Goal: Contribute content: Add original content to the website for others to see

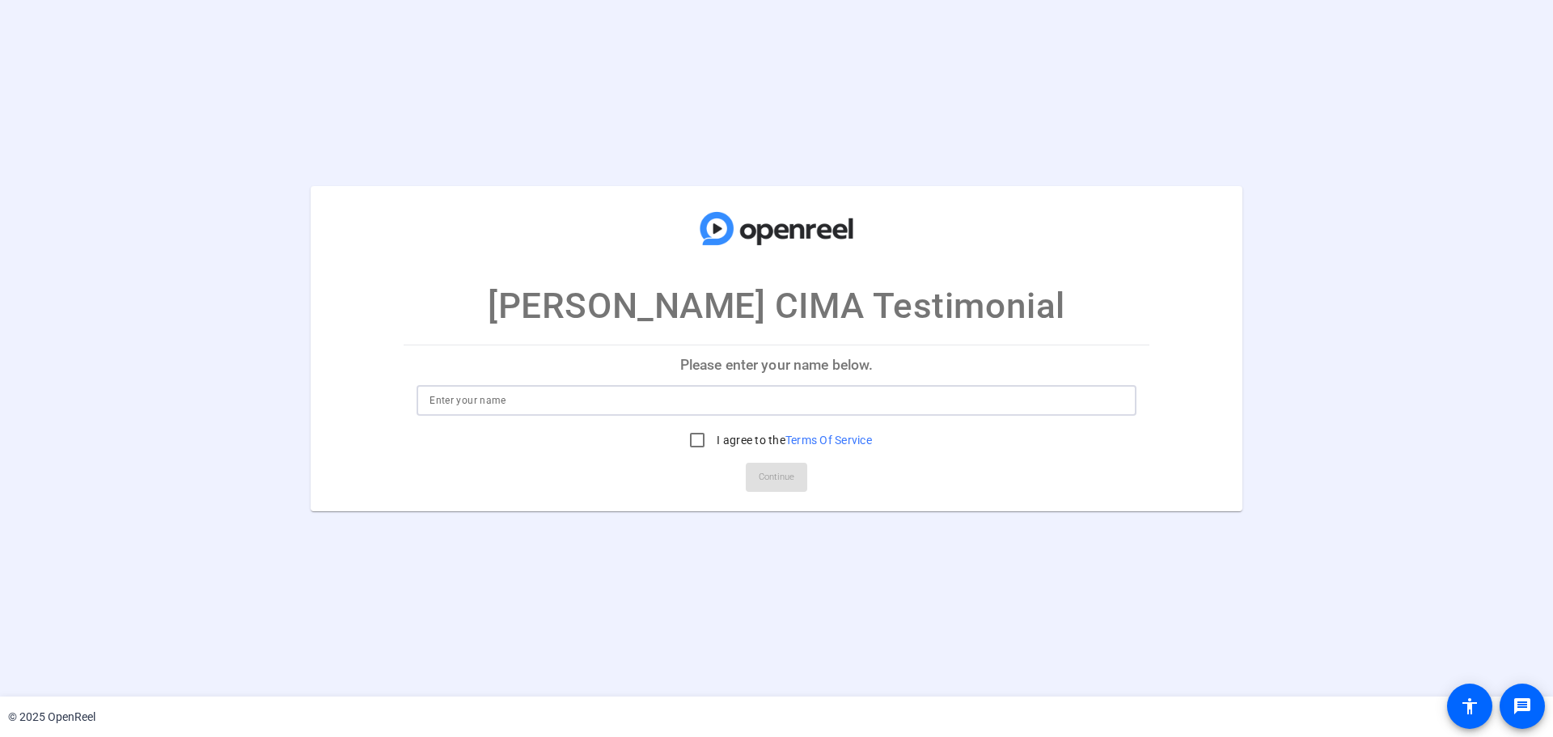
click at [602, 393] on input at bounding box center [777, 400] width 694 height 19
type input "[PERSON_NAME]"
click at [693, 455] on input "I agree to the Terms Of Service" at bounding box center [697, 440] width 32 height 32
checkbox input "true"
click at [754, 481] on span at bounding box center [776, 477] width 61 height 39
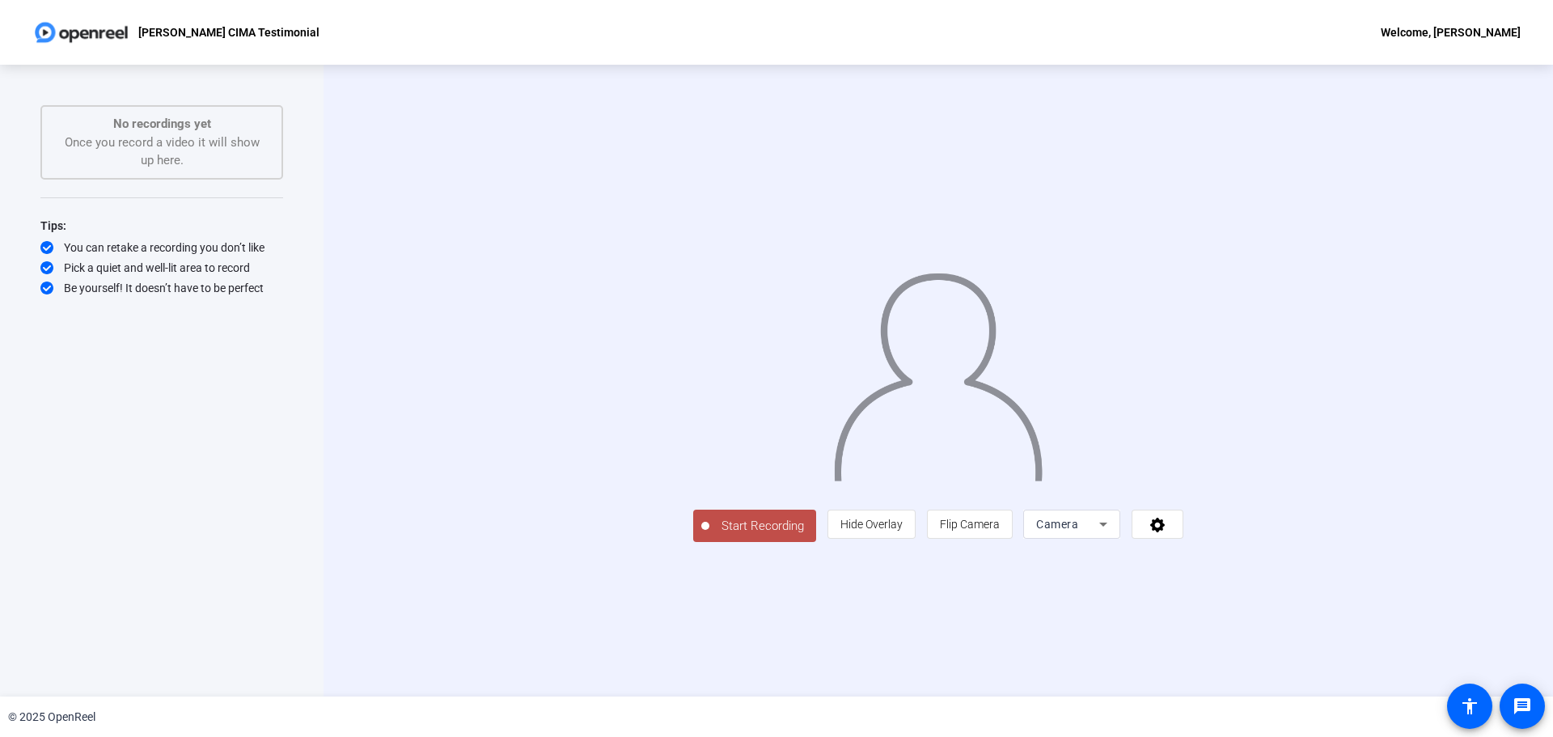
click at [709, 531] on span "Start Recording" at bounding box center [762, 526] width 107 height 19
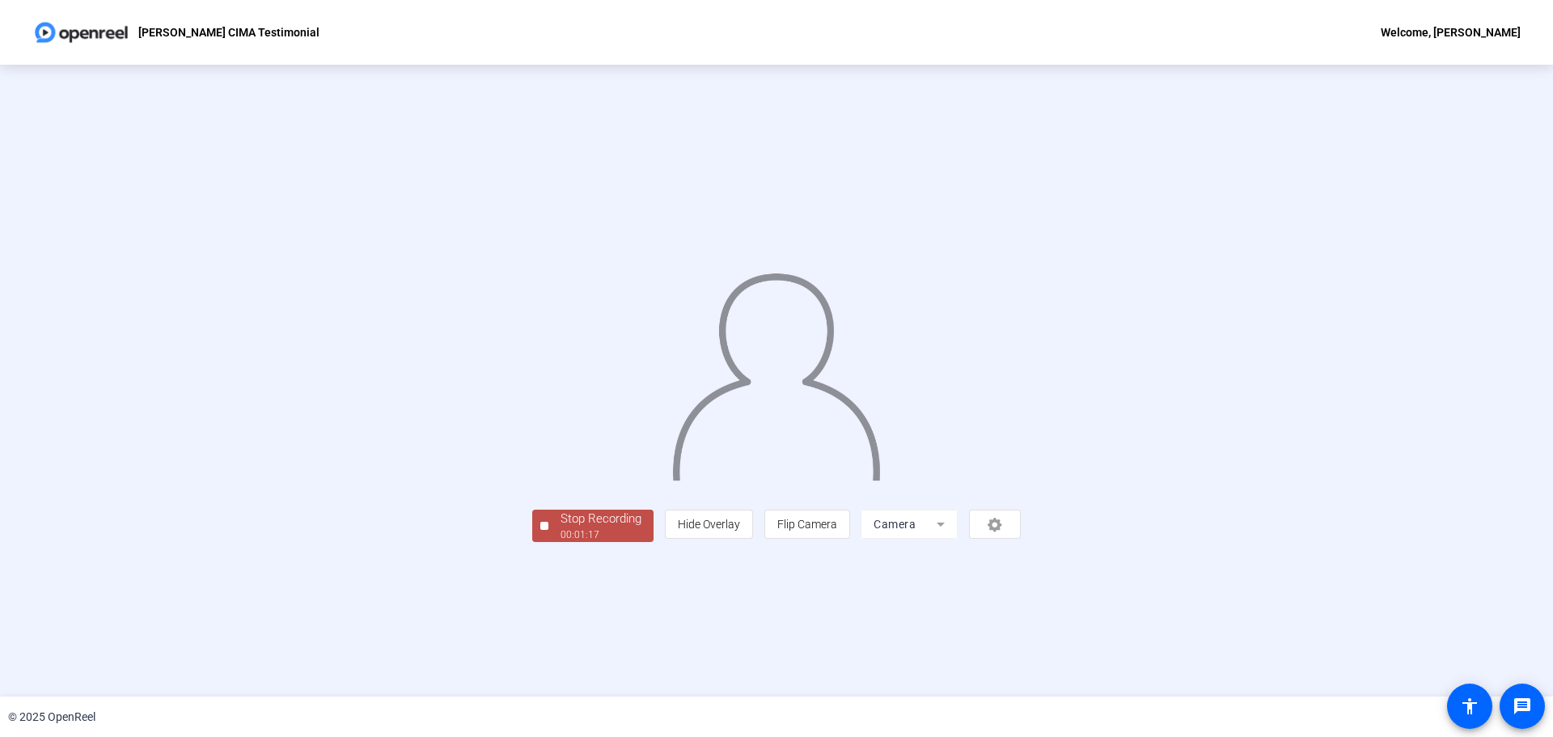
click at [41, 276] on div "Stop Recording 00:01:17 person Hide Overlay flip Flip Camera Camera" at bounding box center [776, 381] width 1553 height 632
click at [561, 531] on div "00:01:17" at bounding box center [601, 534] width 81 height 15
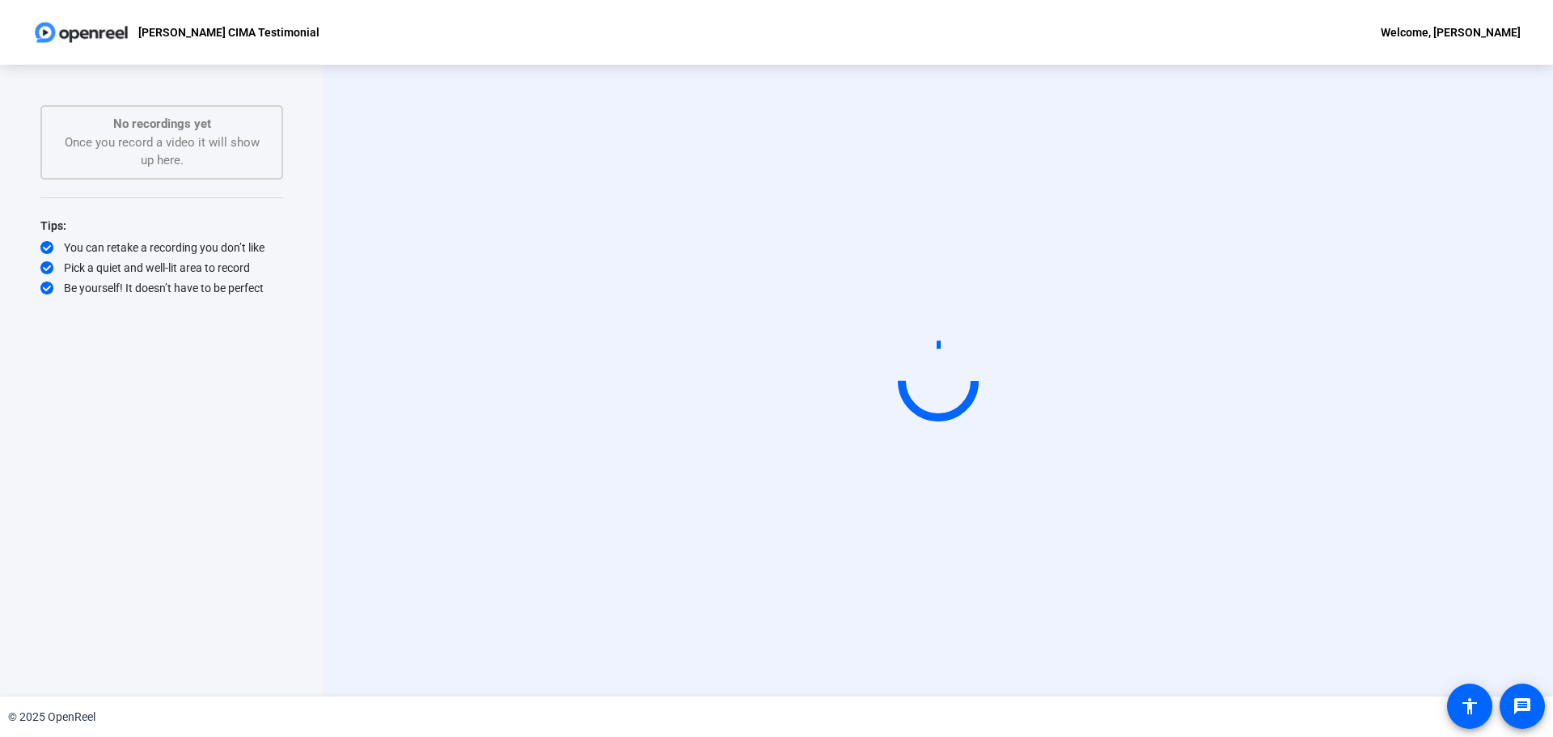
click at [1060, 387] on video at bounding box center [938, 380] width 243 height 137
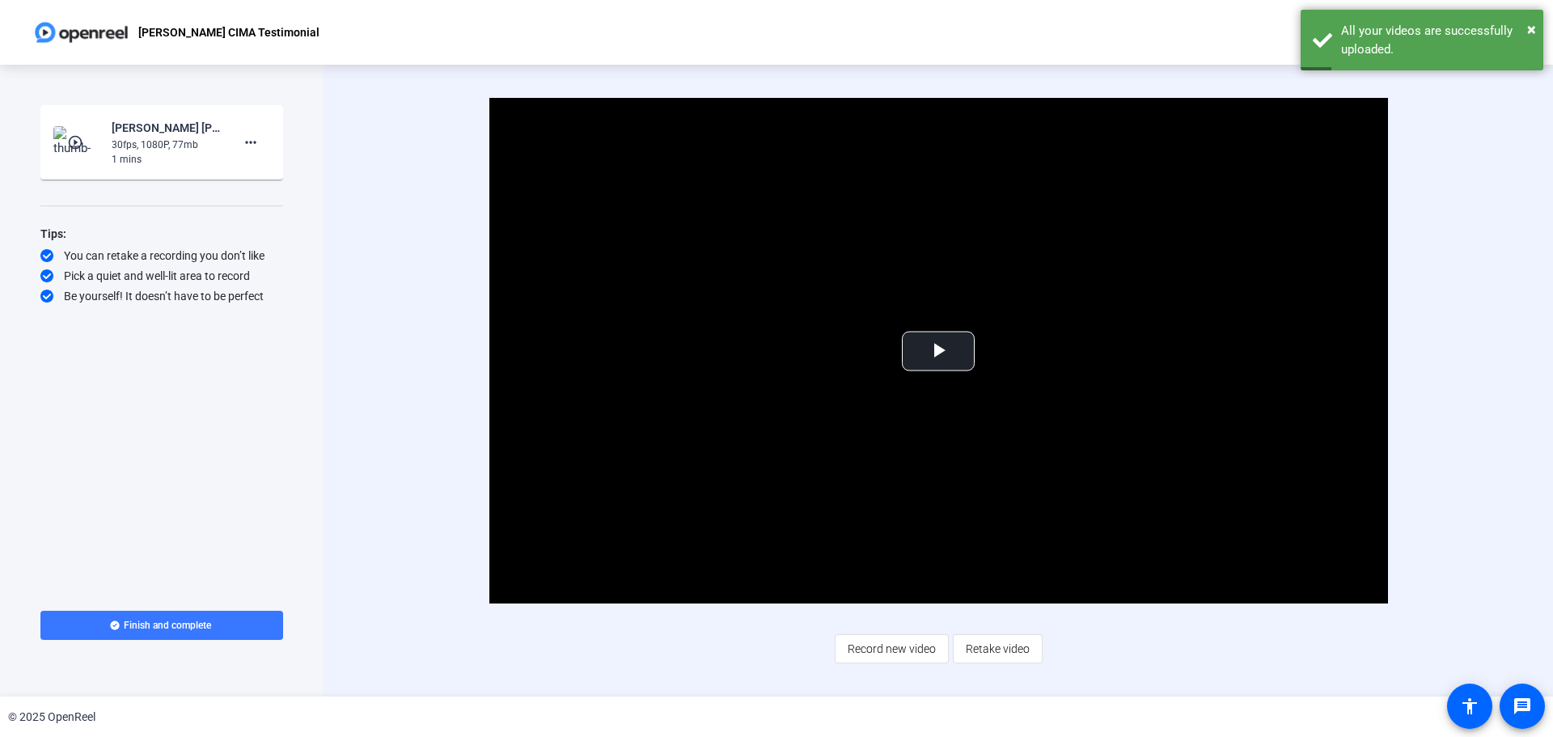
click at [145, 391] on div "Start Recording play_circle_outline [PERSON_NAME] [PERSON_NAME] CIMA Testimonia…" at bounding box center [161, 343] width 243 height 476
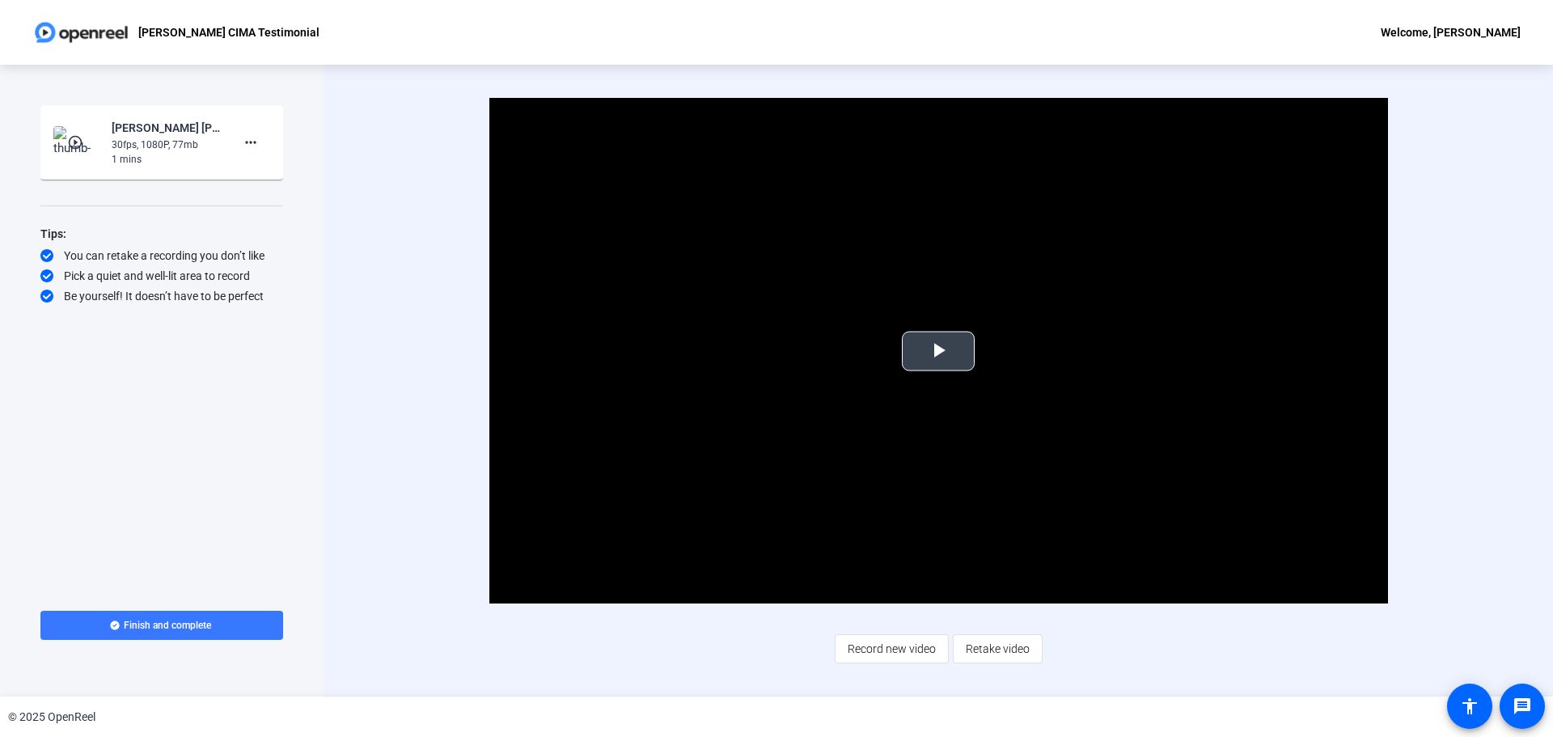
click at [938, 351] on span "Video Player" at bounding box center [938, 351] width 0 height 0
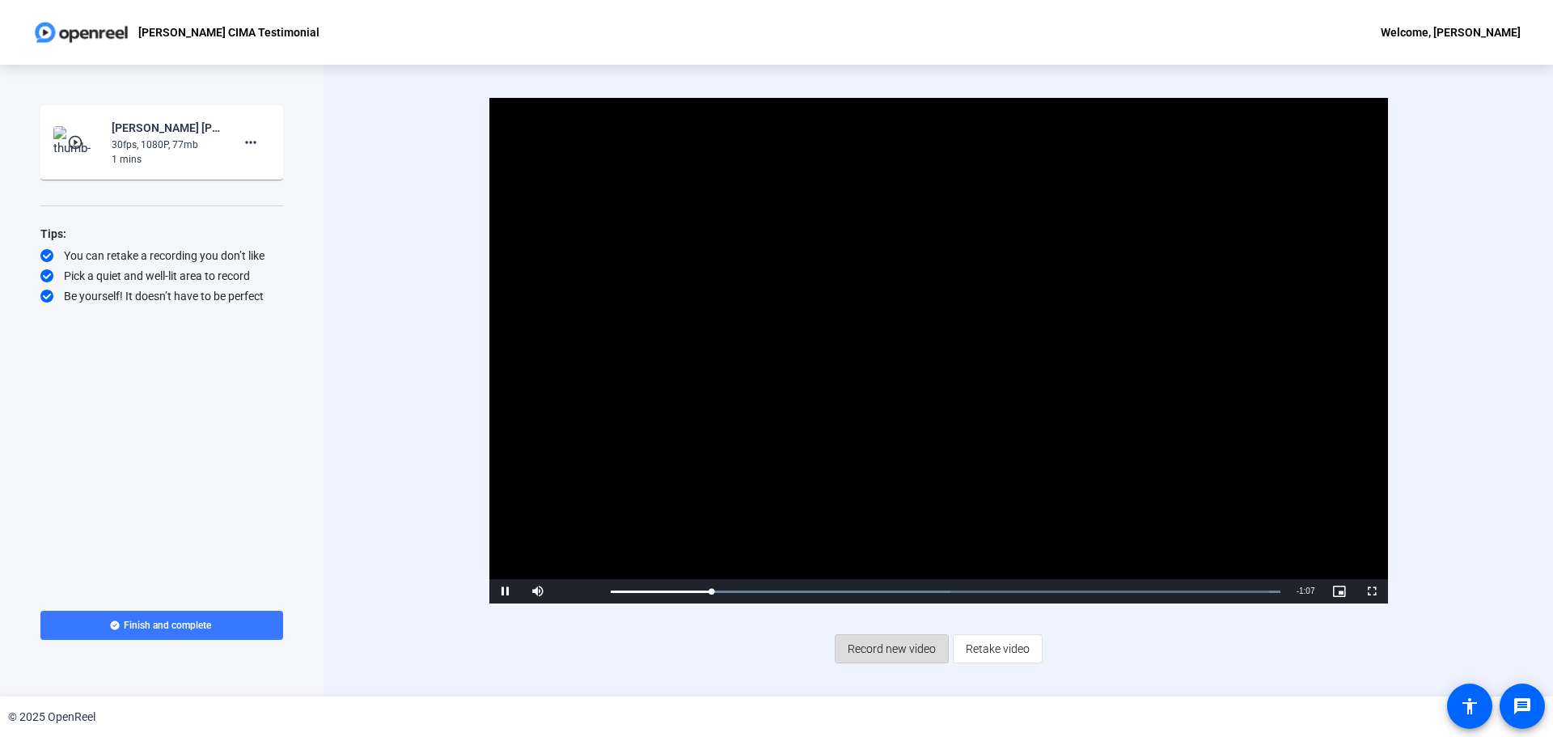
click at [908, 531] on span "Record new video" at bounding box center [892, 648] width 88 height 31
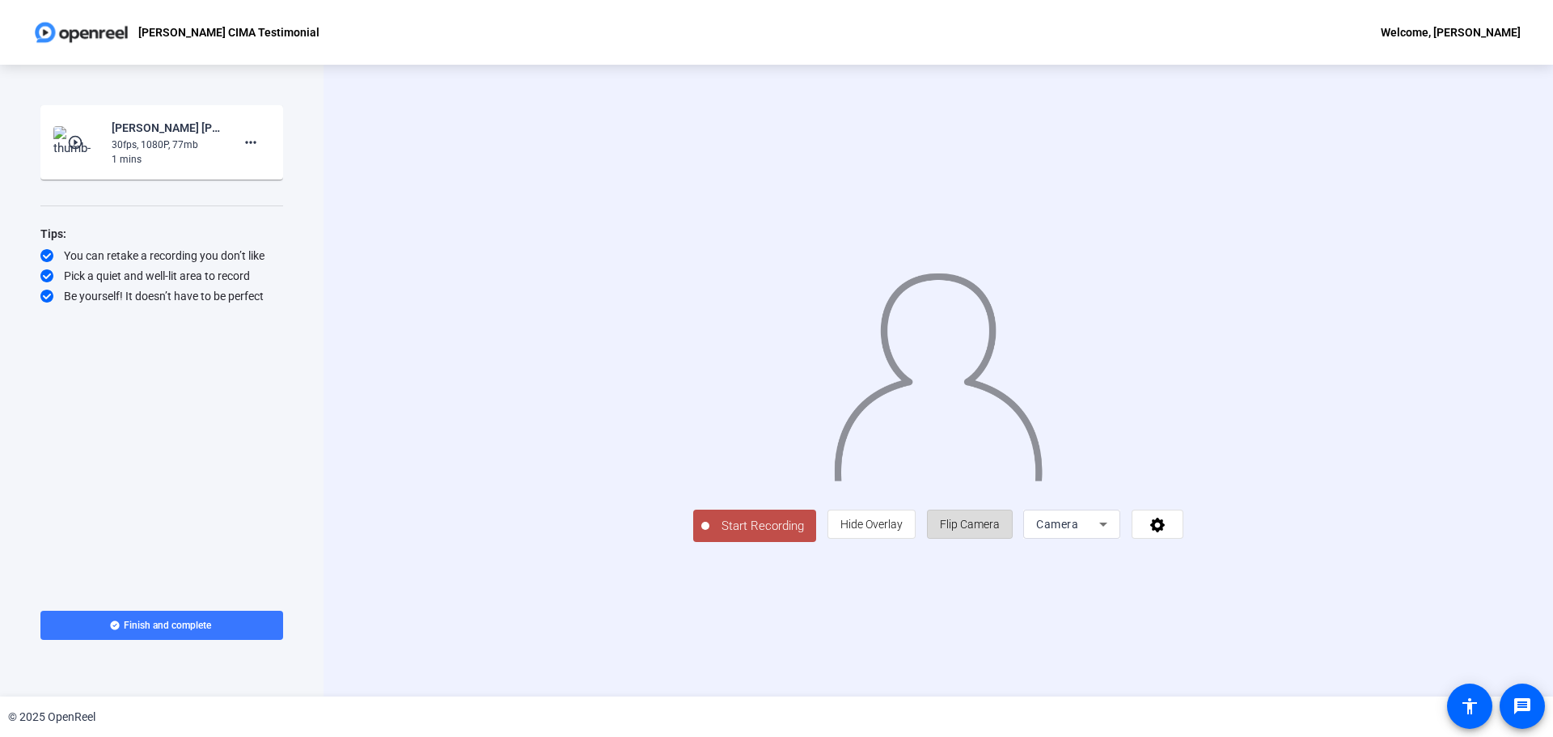
click at [1000, 531] on span "Flip Camera" at bounding box center [970, 524] width 60 height 13
click at [709, 531] on span "Start Recording" at bounding box center [762, 526] width 107 height 19
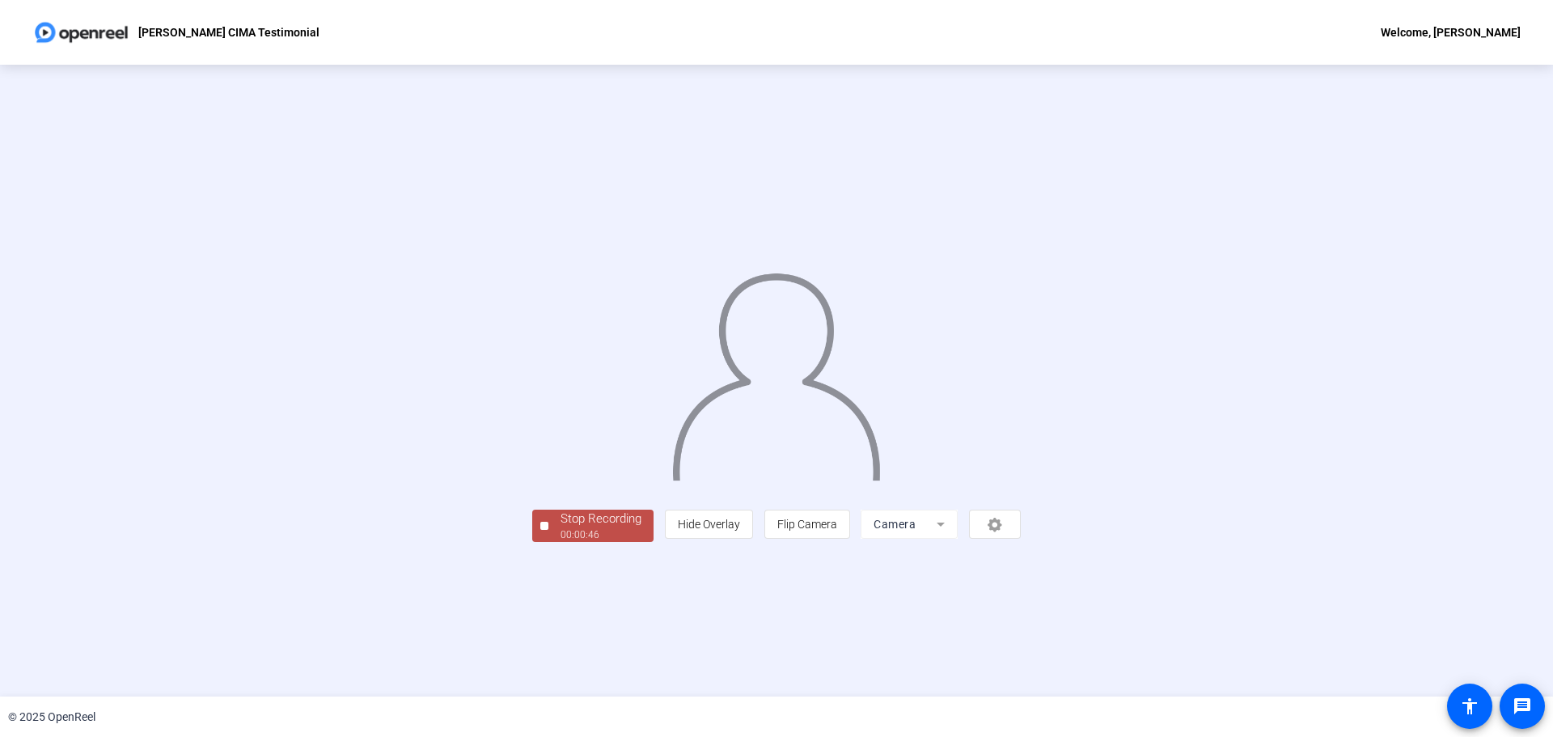
click at [561, 531] on div "00:00:46" at bounding box center [601, 534] width 81 height 15
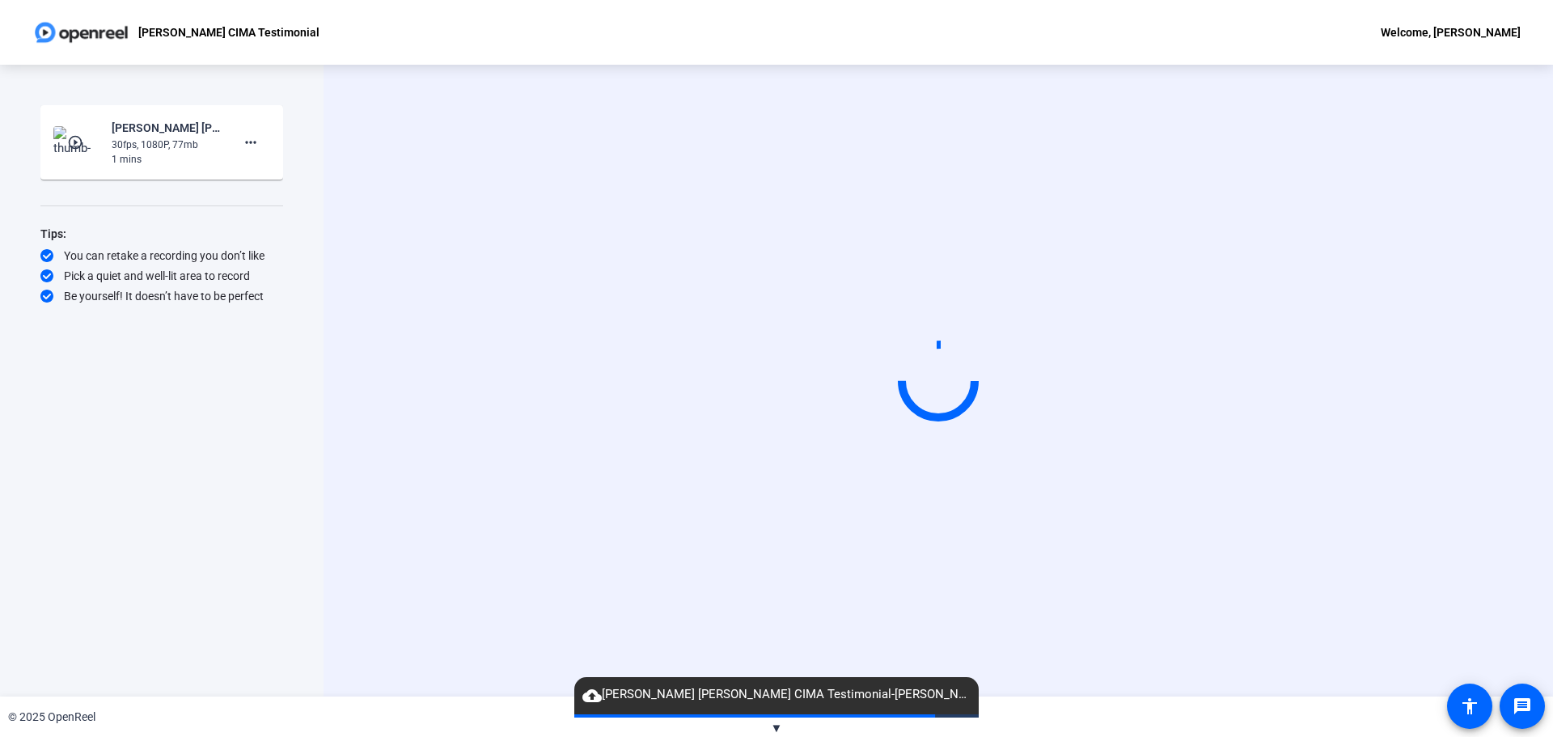
click at [463, 449] on div "Start Recording" at bounding box center [938, 380] width 1045 height 137
click at [254, 144] on mat-icon "more_horiz" at bounding box center [250, 142] width 19 height 19
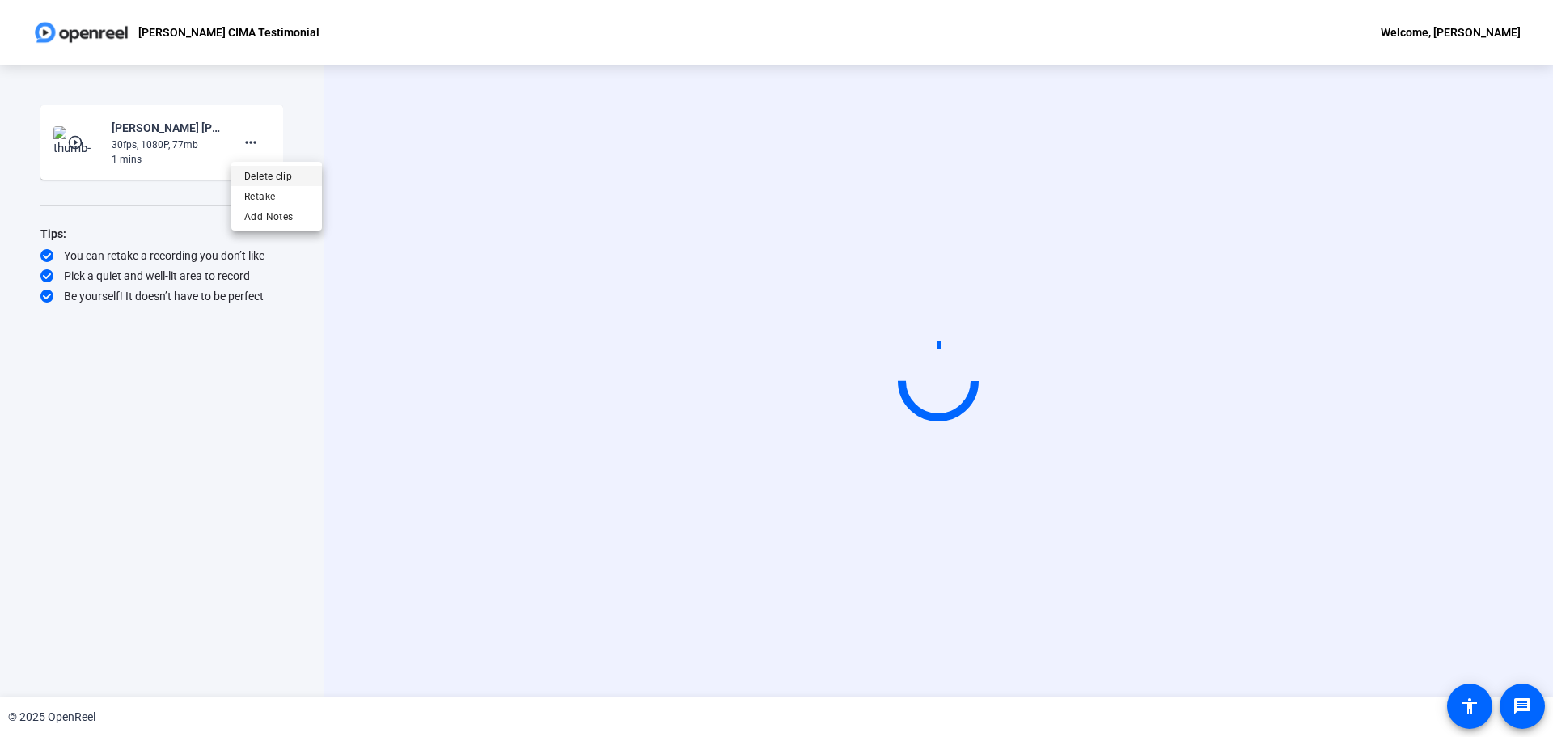
click at [282, 175] on span "Delete clip" at bounding box center [276, 176] width 65 height 19
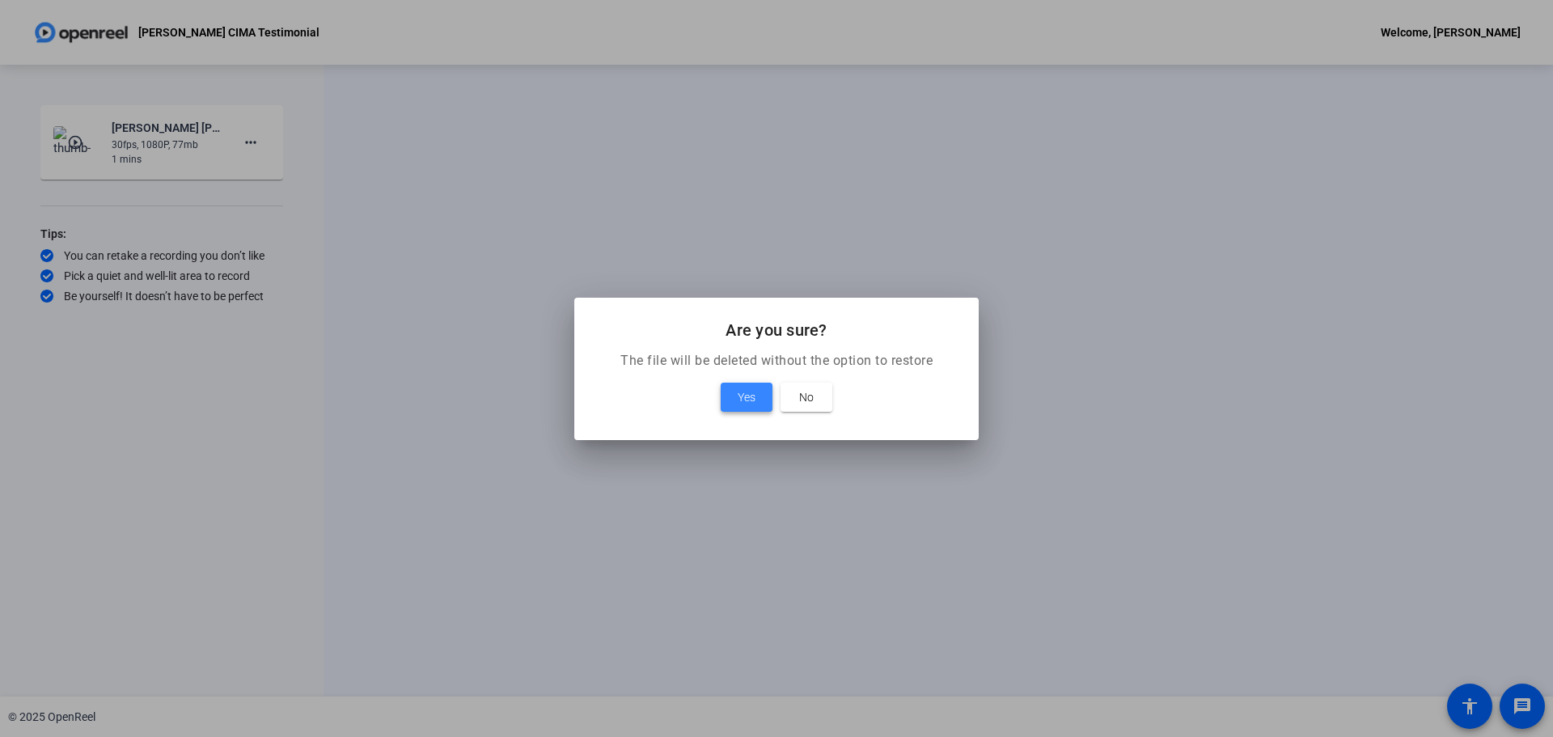
click at [747, 397] on span "Yes" at bounding box center [747, 396] width 18 height 19
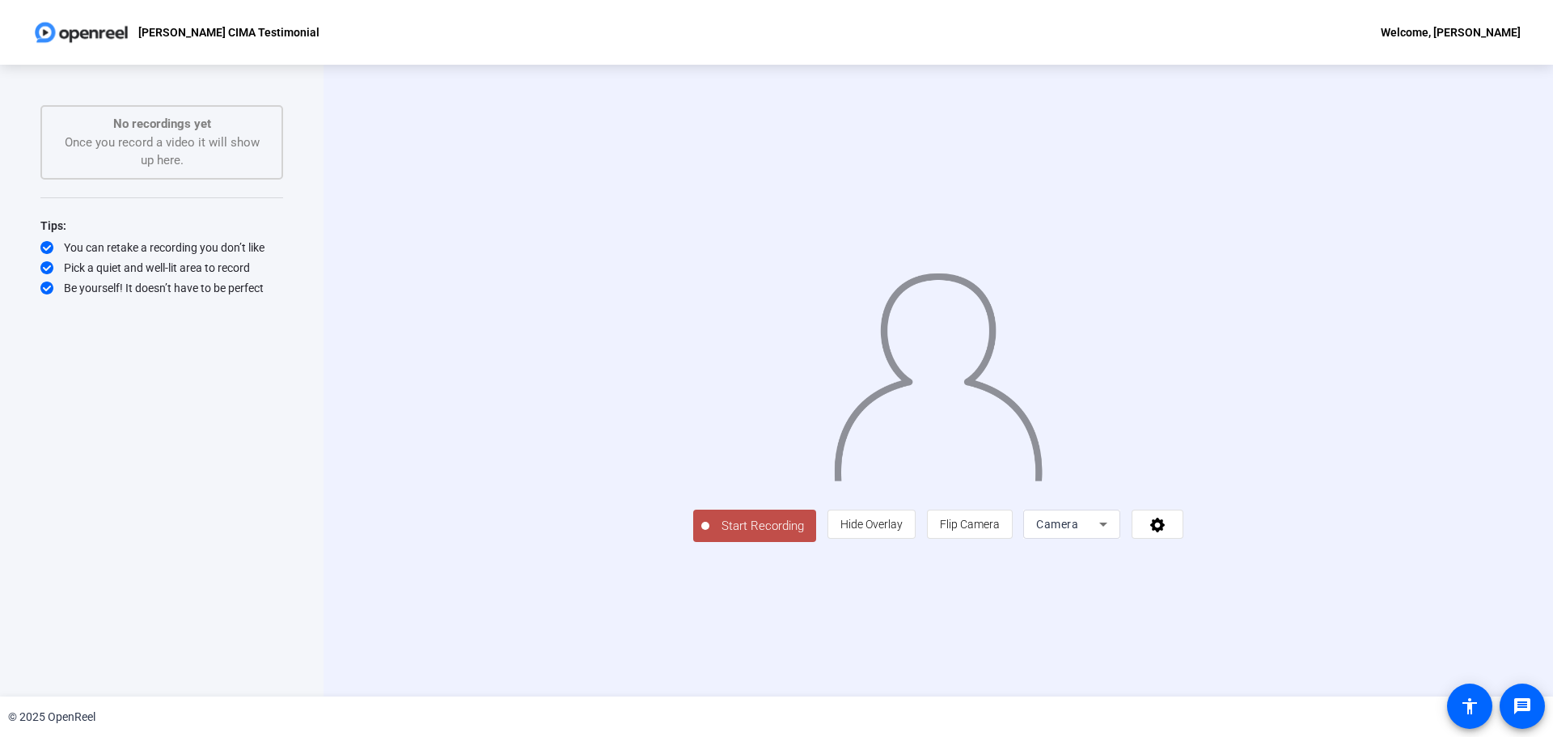
click at [709, 531] on span "Start Recording" at bounding box center [762, 526] width 107 height 19
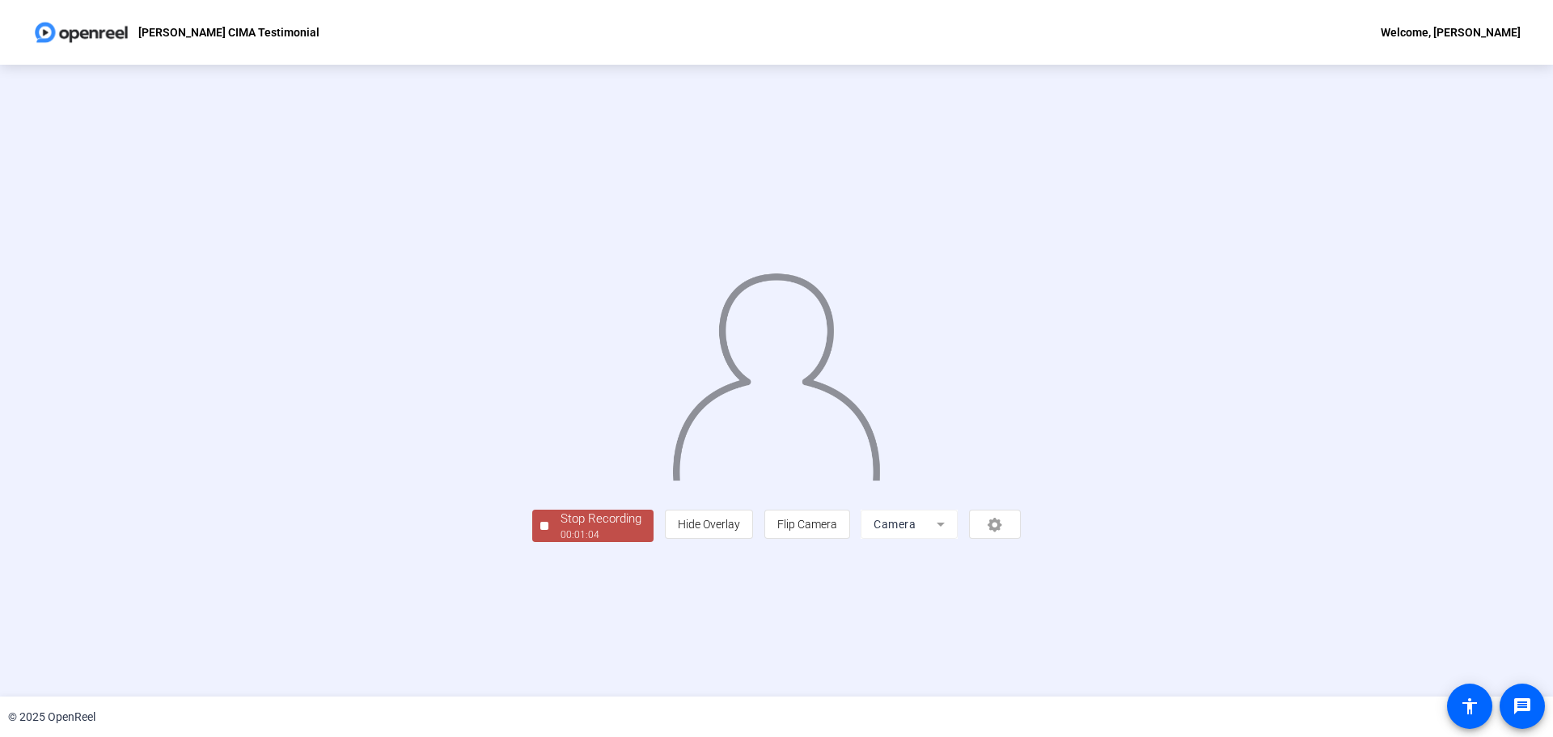
click at [561, 528] on div "Stop Recording" at bounding box center [601, 519] width 81 height 19
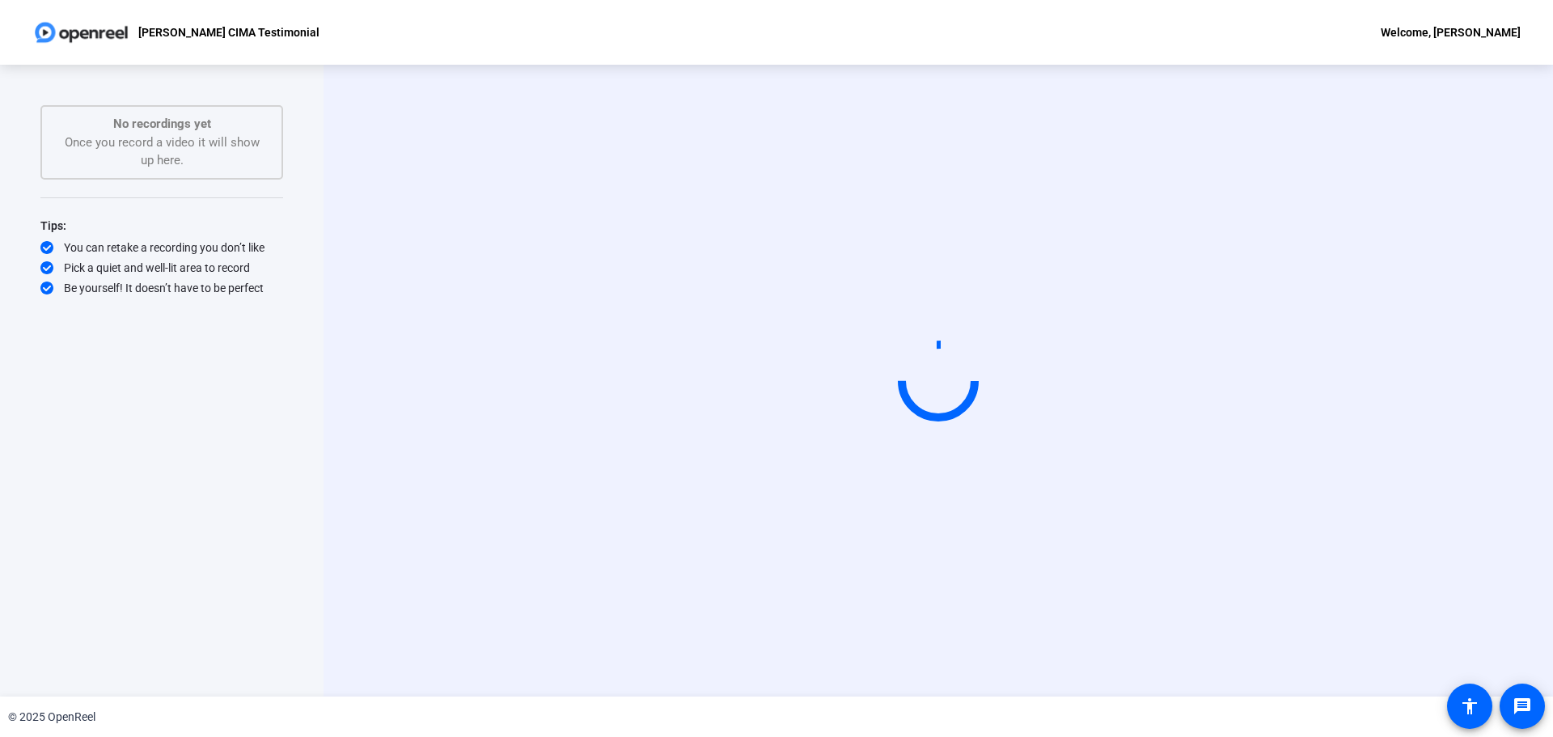
drag, startPoint x: 163, startPoint y: 503, endPoint x: 142, endPoint y: 492, distance: 24.6
click at [163, 503] on div "Start Recording No recordings yet Once you record a video it will show up here.…" at bounding box center [161, 363] width 243 height 517
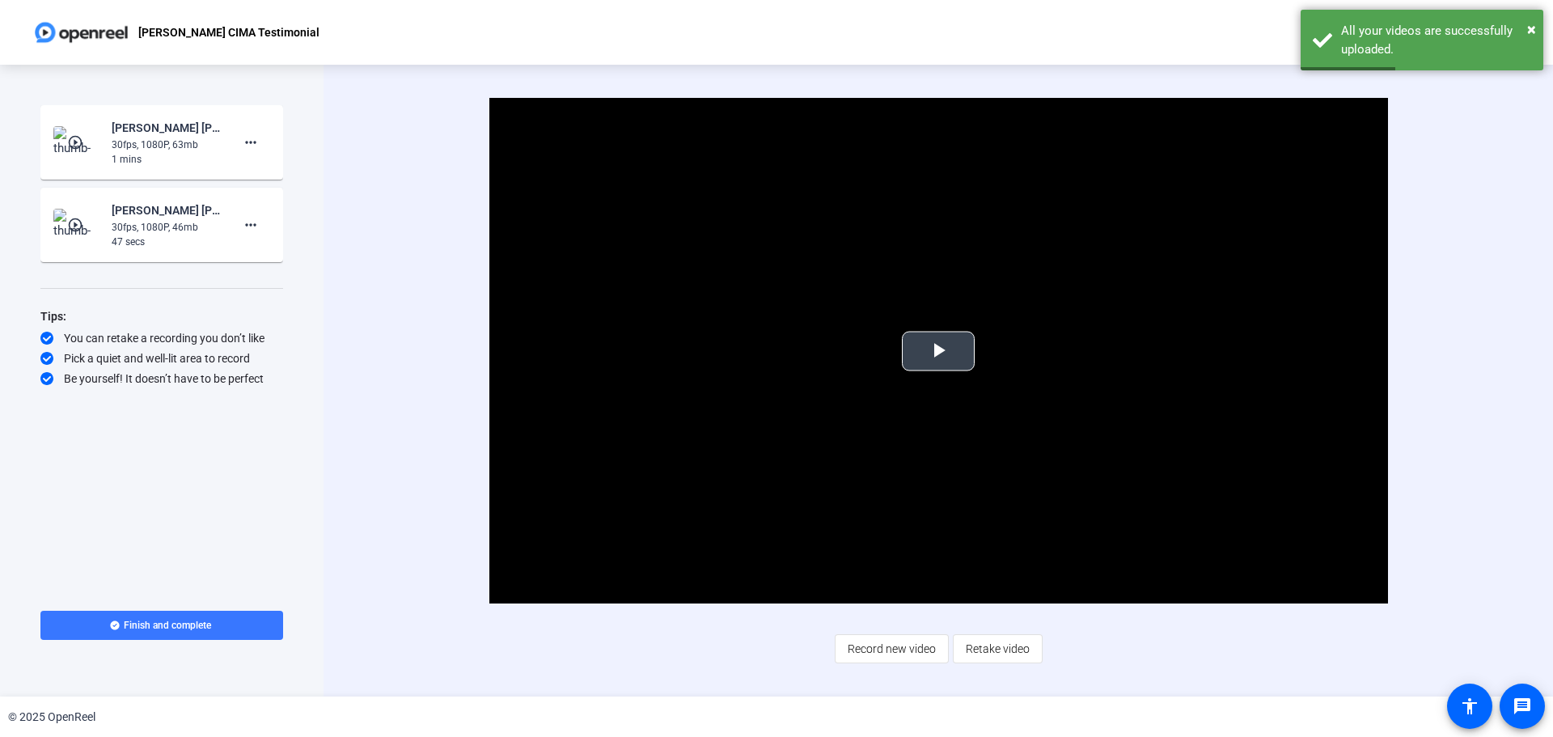
click at [938, 351] on span "Video Player" at bounding box center [938, 351] width 0 height 0
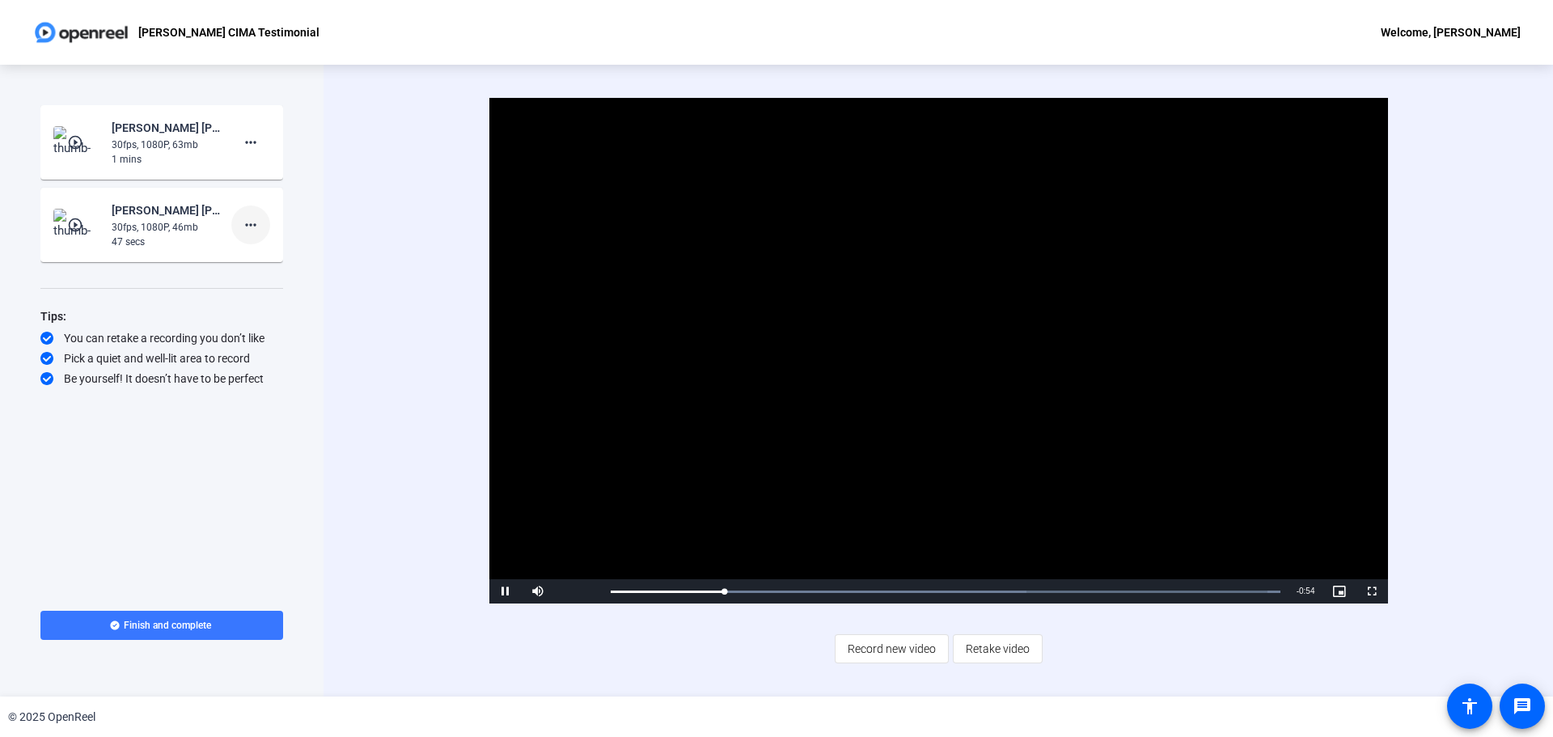
click at [252, 226] on mat-icon "more_horiz" at bounding box center [250, 224] width 19 height 19
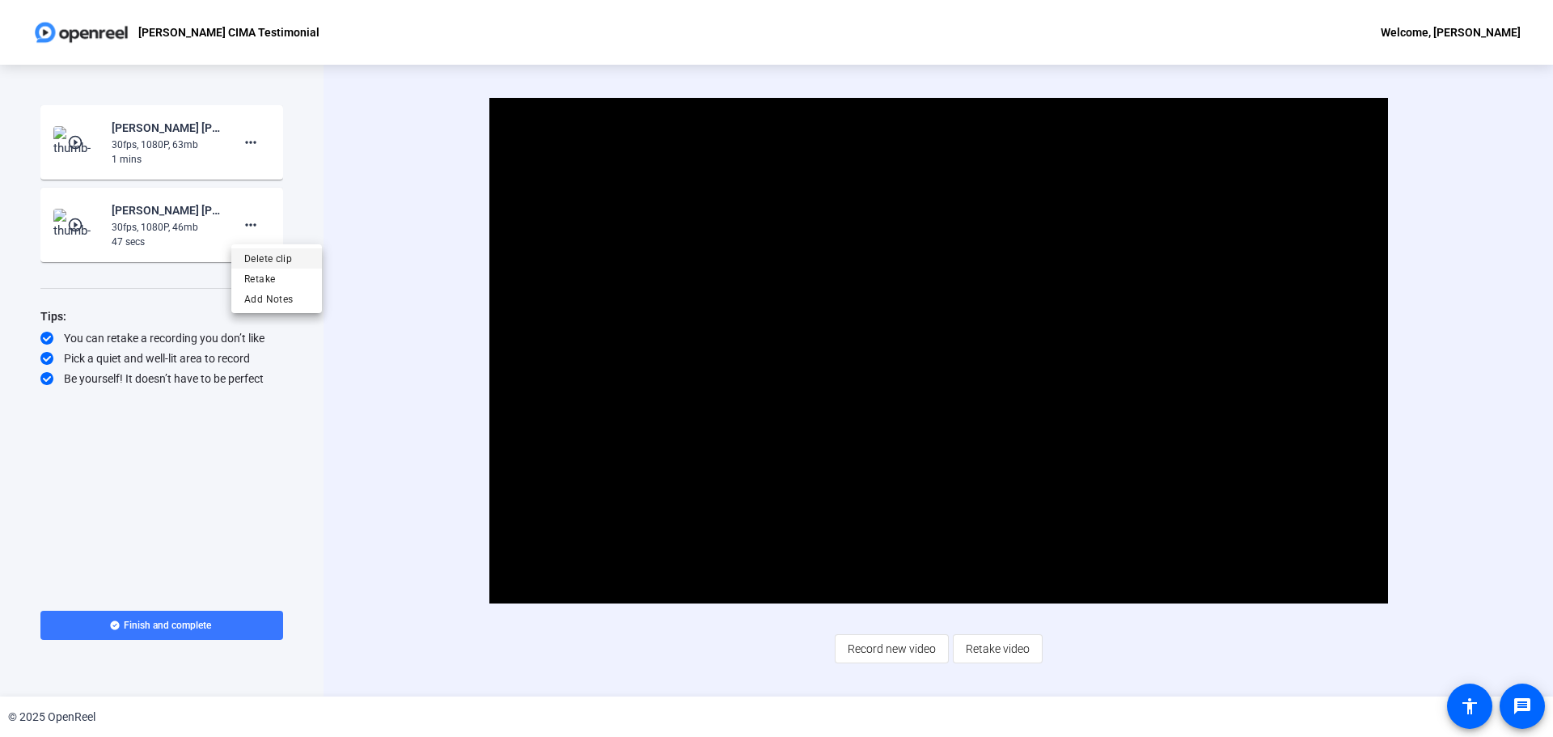
click at [281, 257] on span "Delete clip" at bounding box center [276, 258] width 65 height 19
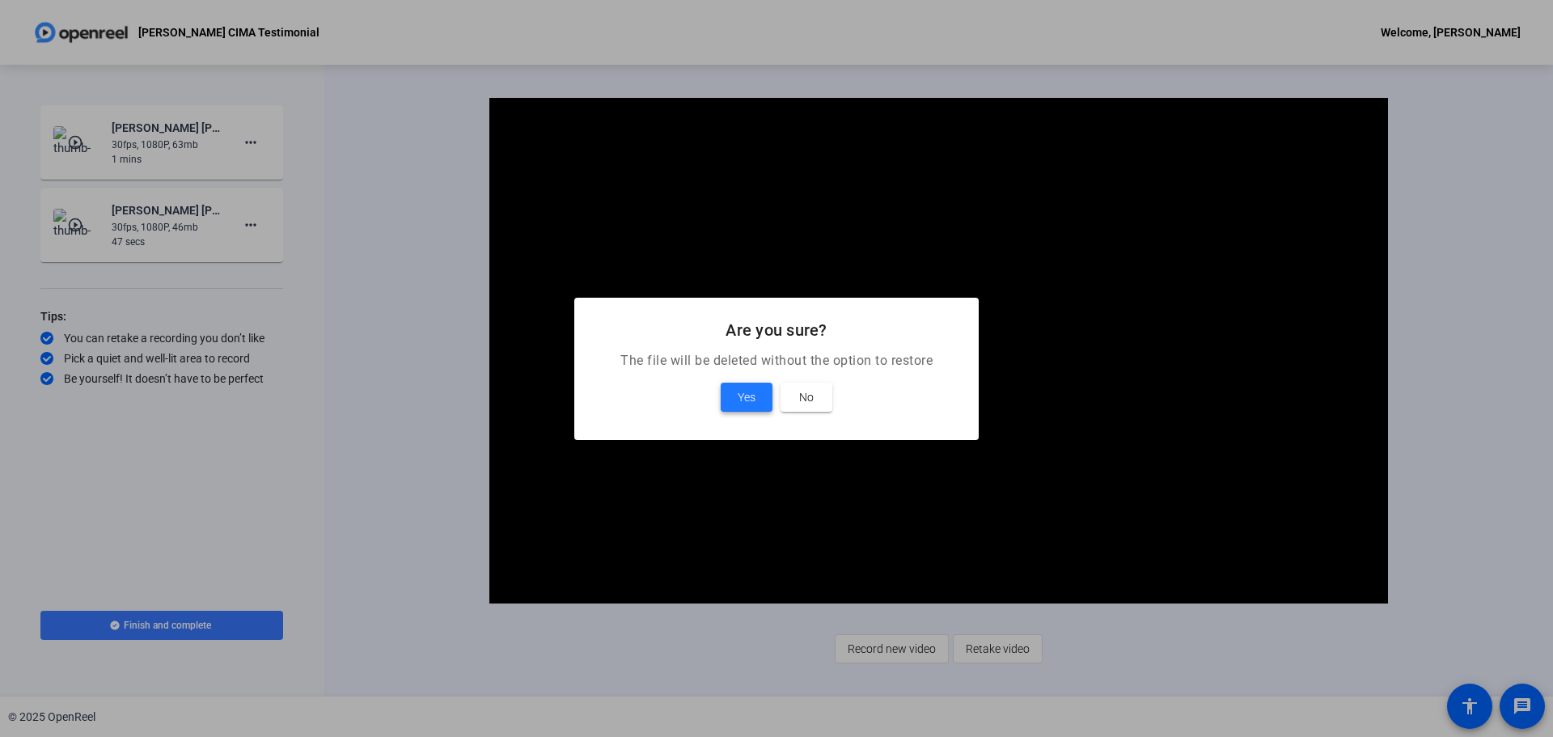
click at [745, 394] on span "Yes" at bounding box center [747, 396] width 18 height 19
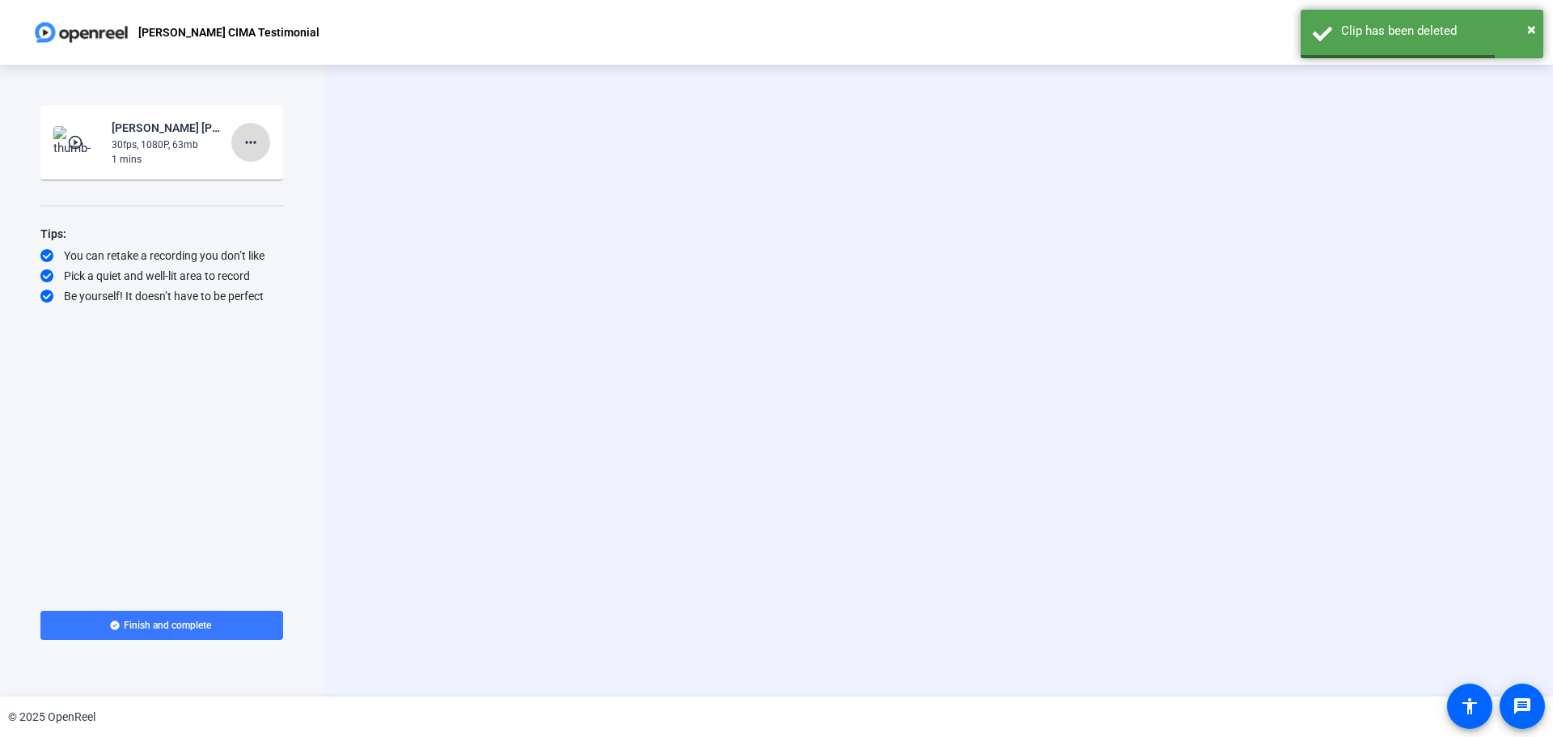
click at [261, 139] on span at bounding box center [250, 142] width 39 height 39
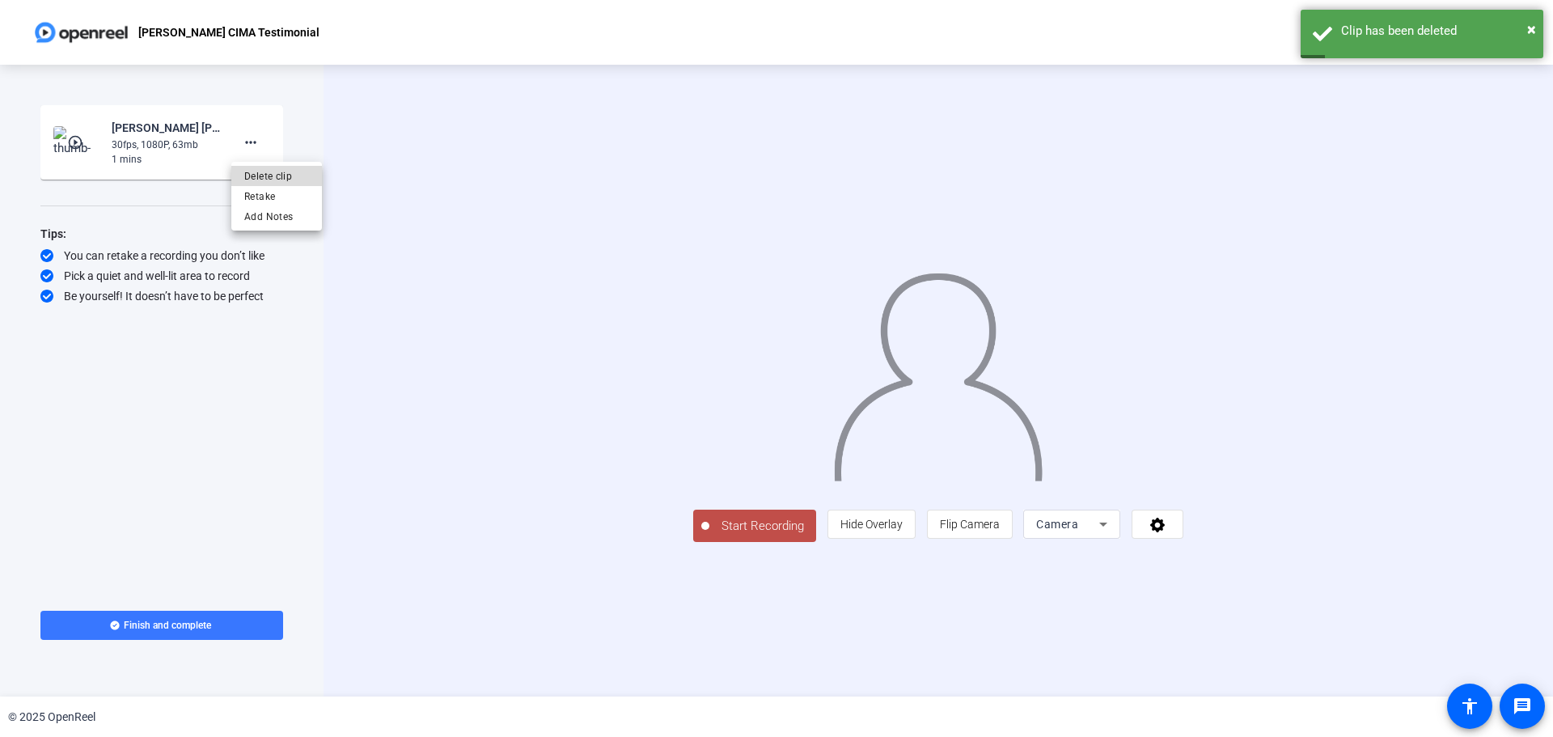
click at [299, 176] on span "Delete clip" at bounding box center [276, 176] width 65 height 19
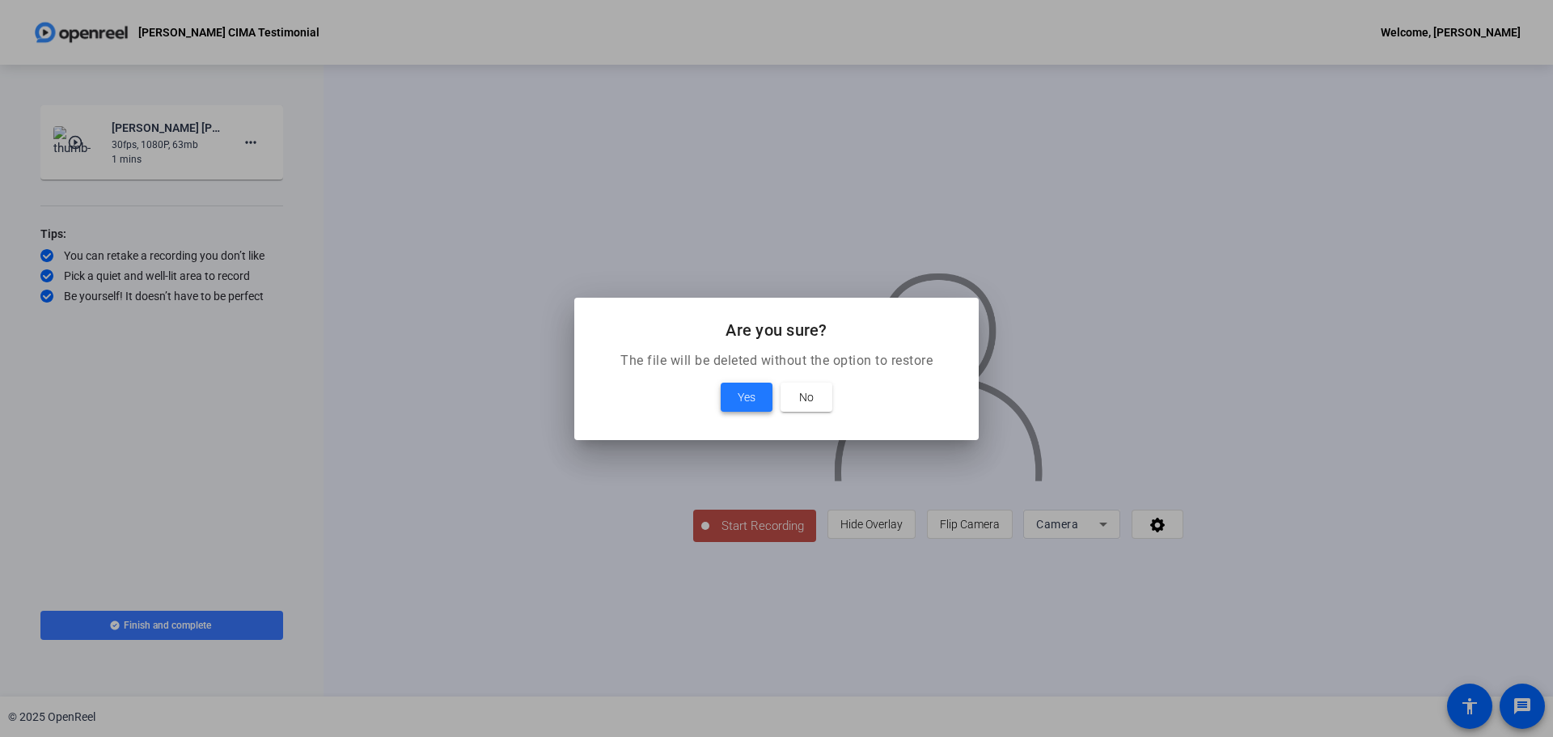
click at [750, 411] on span at bounding box center [747, 397] width 52 height 39
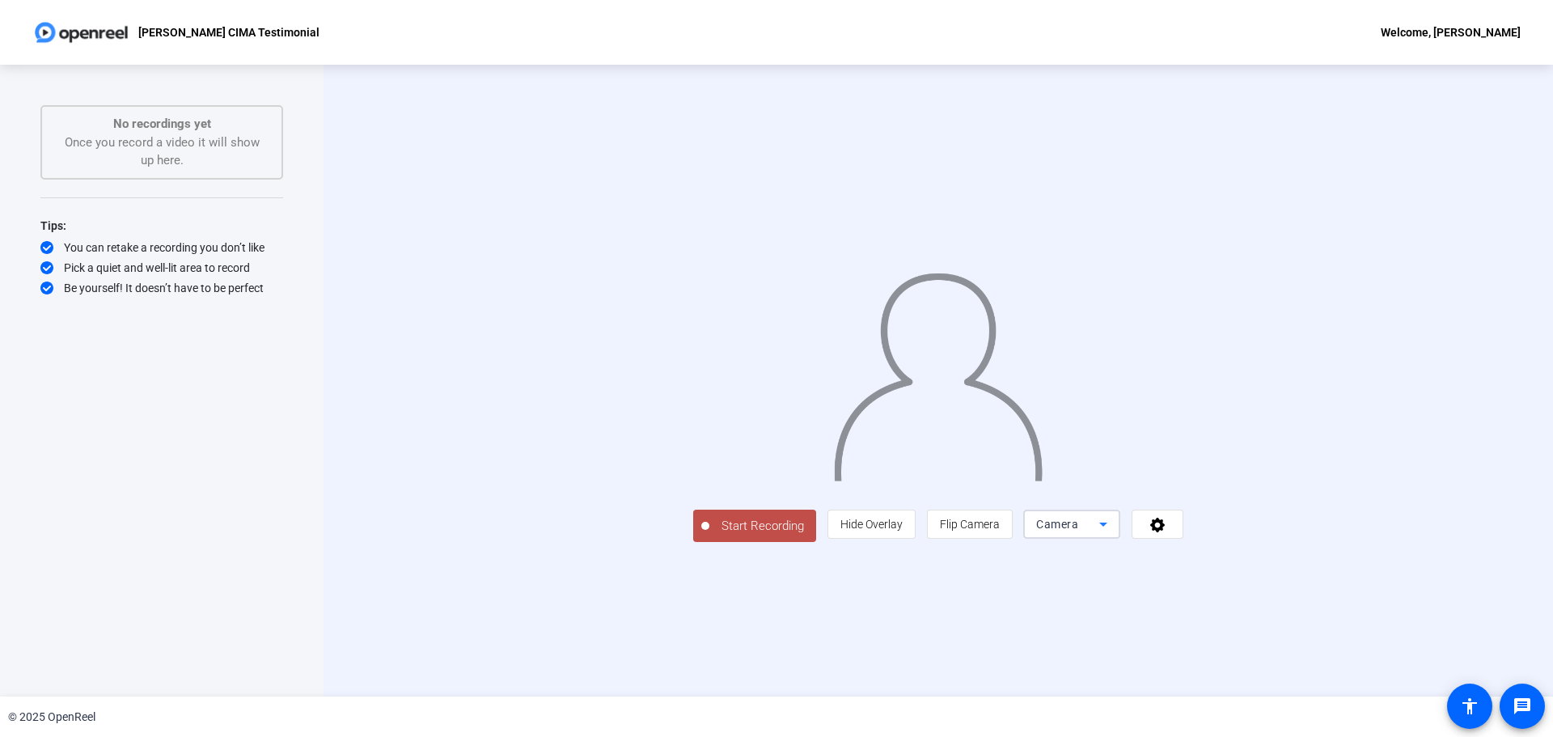
click at [1061, 531] on div "Camera" at bounding box center [1067, 524] width 63 height 19
click at [1061, 531] on div at bounding box center [776, 368] width 1553 height 737
click at [1061, 531] on icon at bounding box center [1157, 525] width 15 height 15
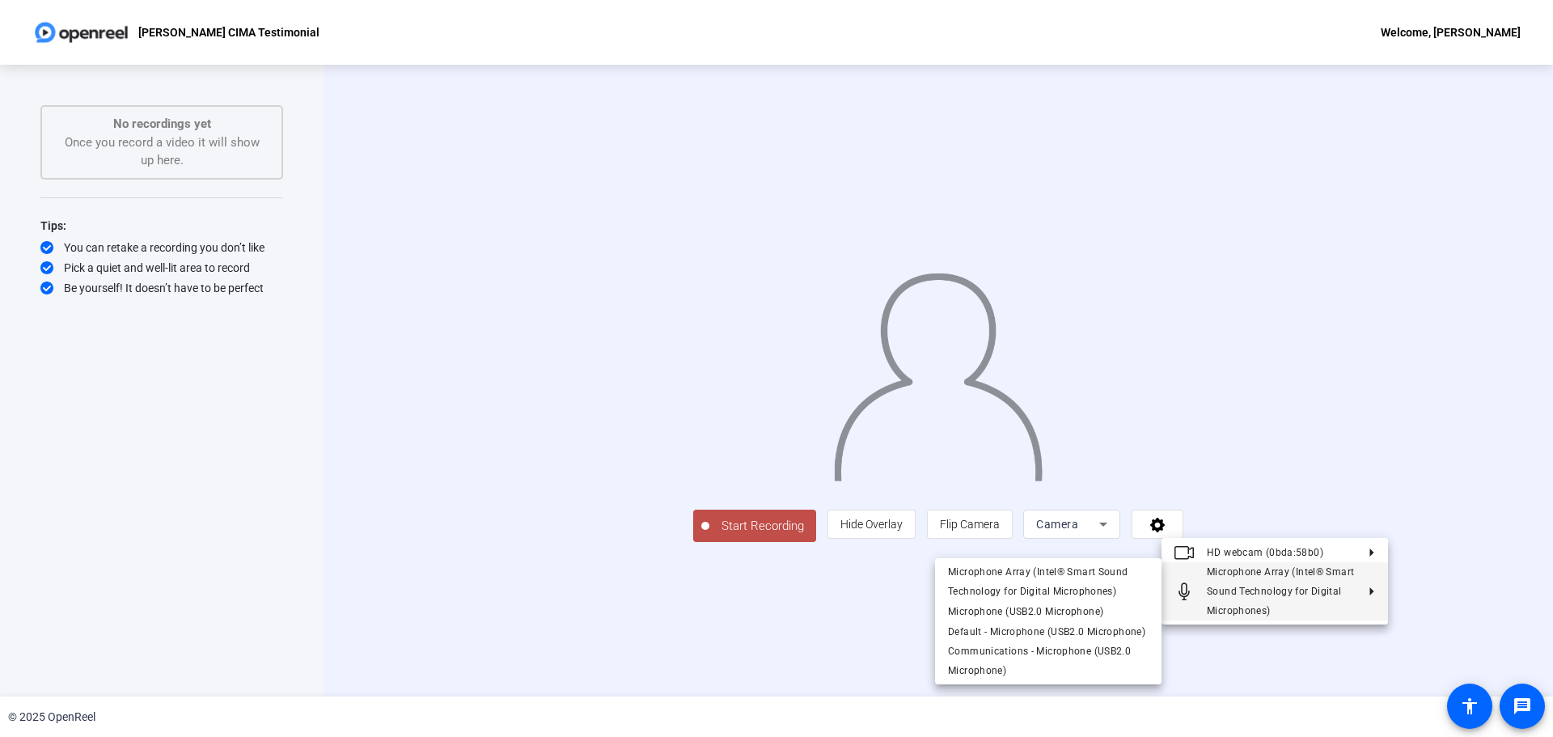
click at [1061, 531] on div at bounding box center [776, 368] width 1553 height 737
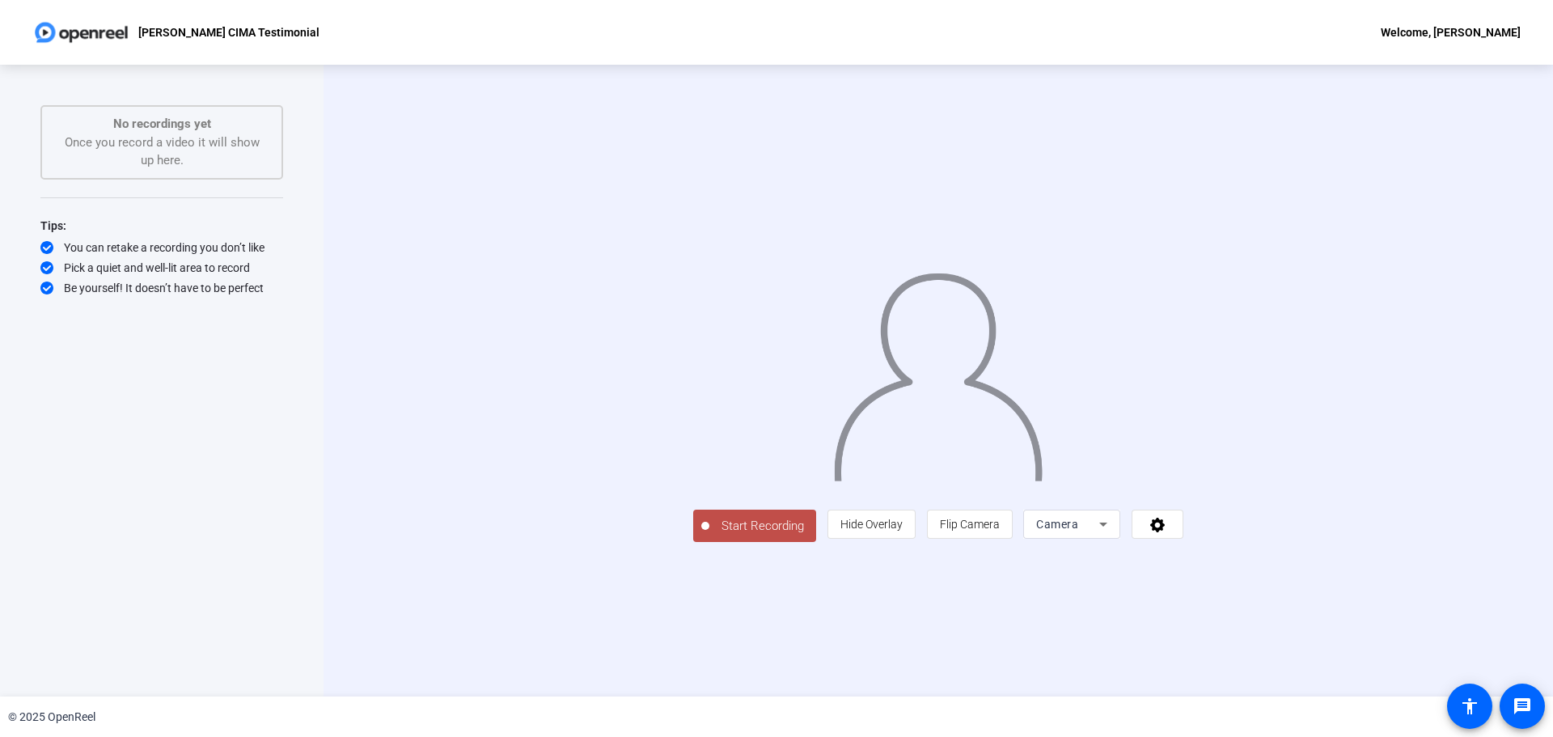
click at [1061, 531] on div "Start Recording person Hide Overlay flip Flip Camera Camera" at bounding box center [939, 381] width 1230 height 632
click at [1000, 531] on span "Flip Camera" at bounding box center [970, 524] width 60 height 13
click at [709, 531] on span "Start Recording" at bounding box center [762, 526] width 107 height 19
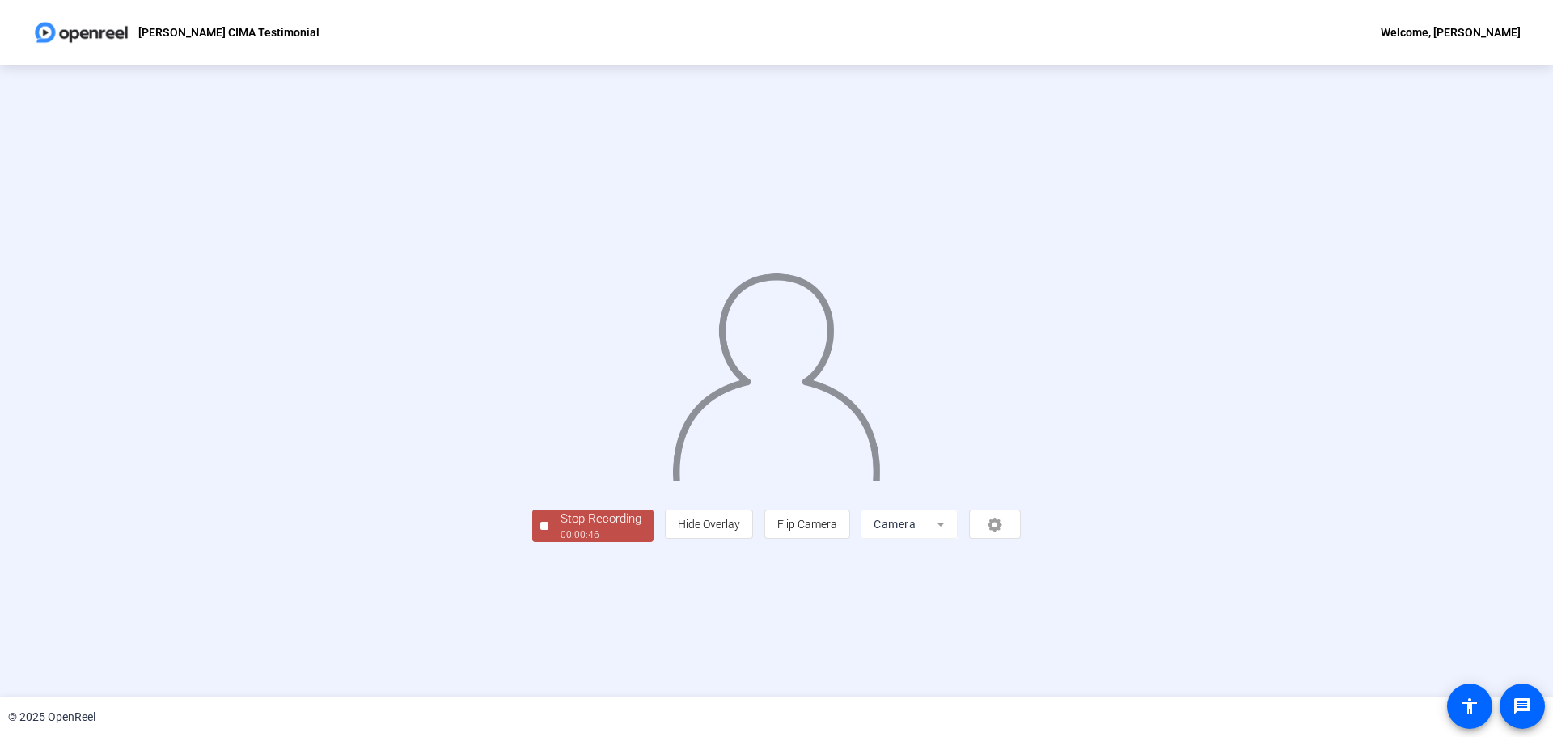
click at [561, 528] on div "Stop Recording" at bounding box center [601, 519] width 81 height 19
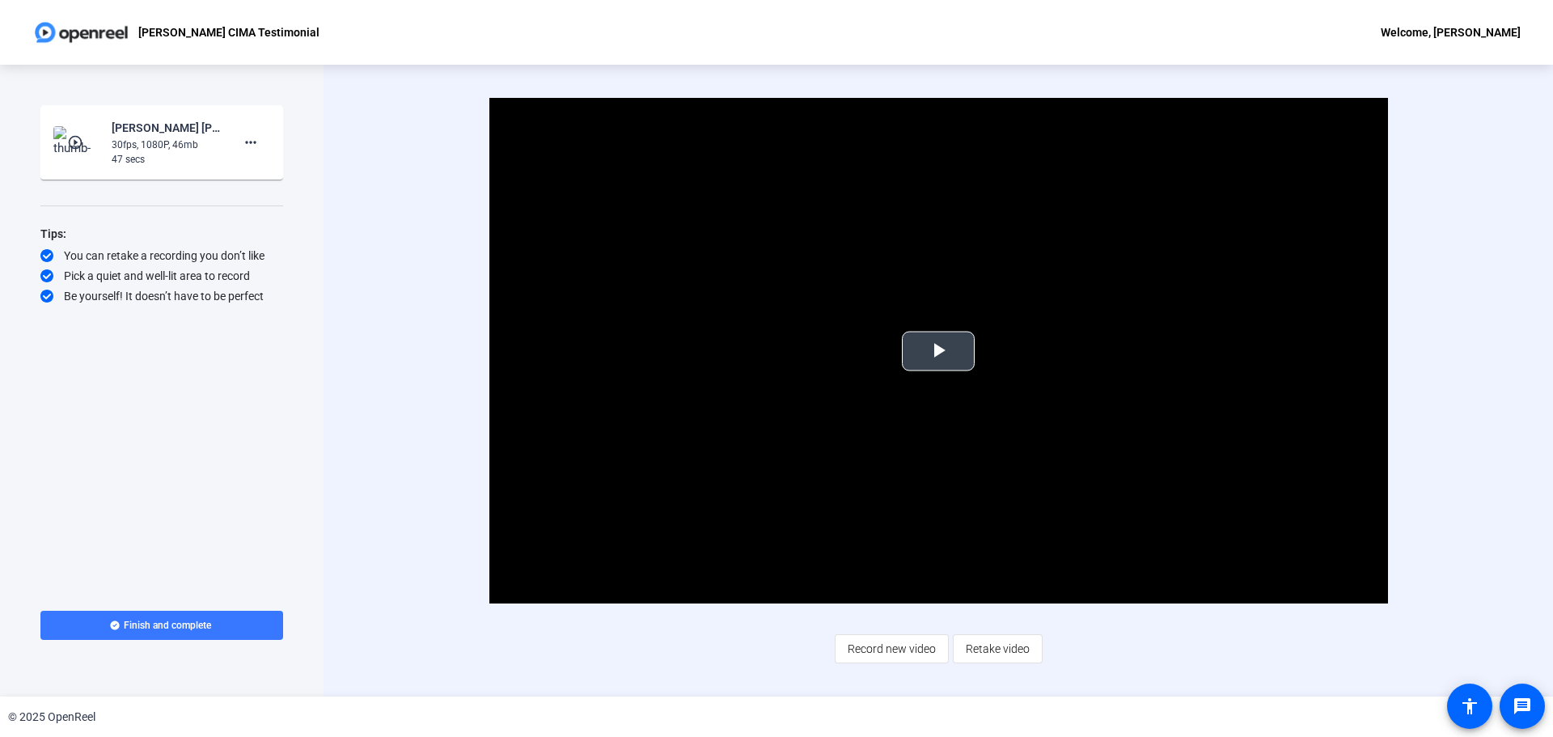
click at [938, 351] on span "Video Player" at bounding box center [938, 351] width 0 height 0
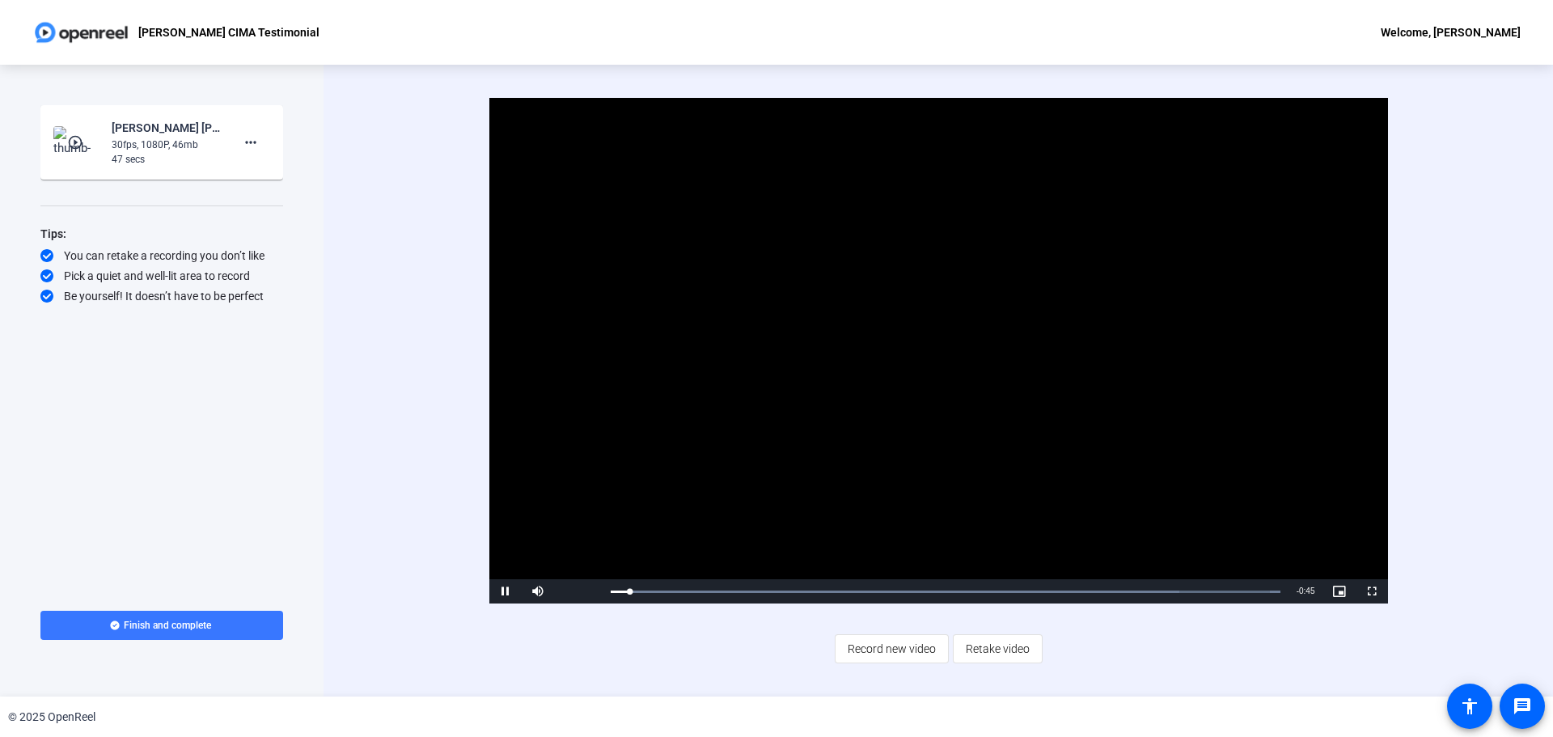
click at [1061, 362] on div "Video Player is loading. Play Video Pause Mute Current Time 0:01 / Duration 0:4…" at bounding box center [939, 381] width 1230 height 632
click at [900, 531] on span "Record new video" at bounding box center [892, 648] width 88 height 31
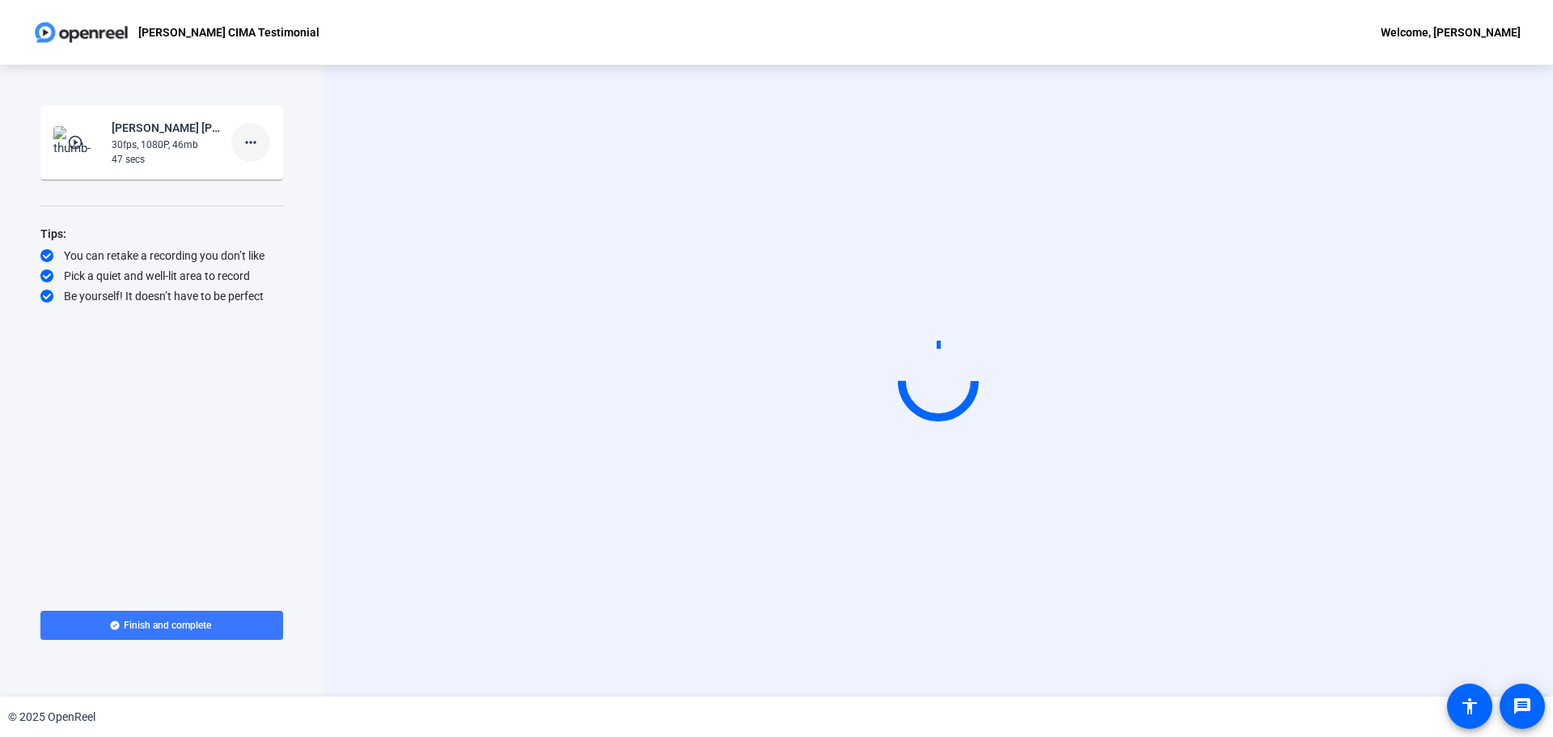
click at [252, 142] on mat-icon "more_horiz" at bounding box center [250, 142] width 19 height 19
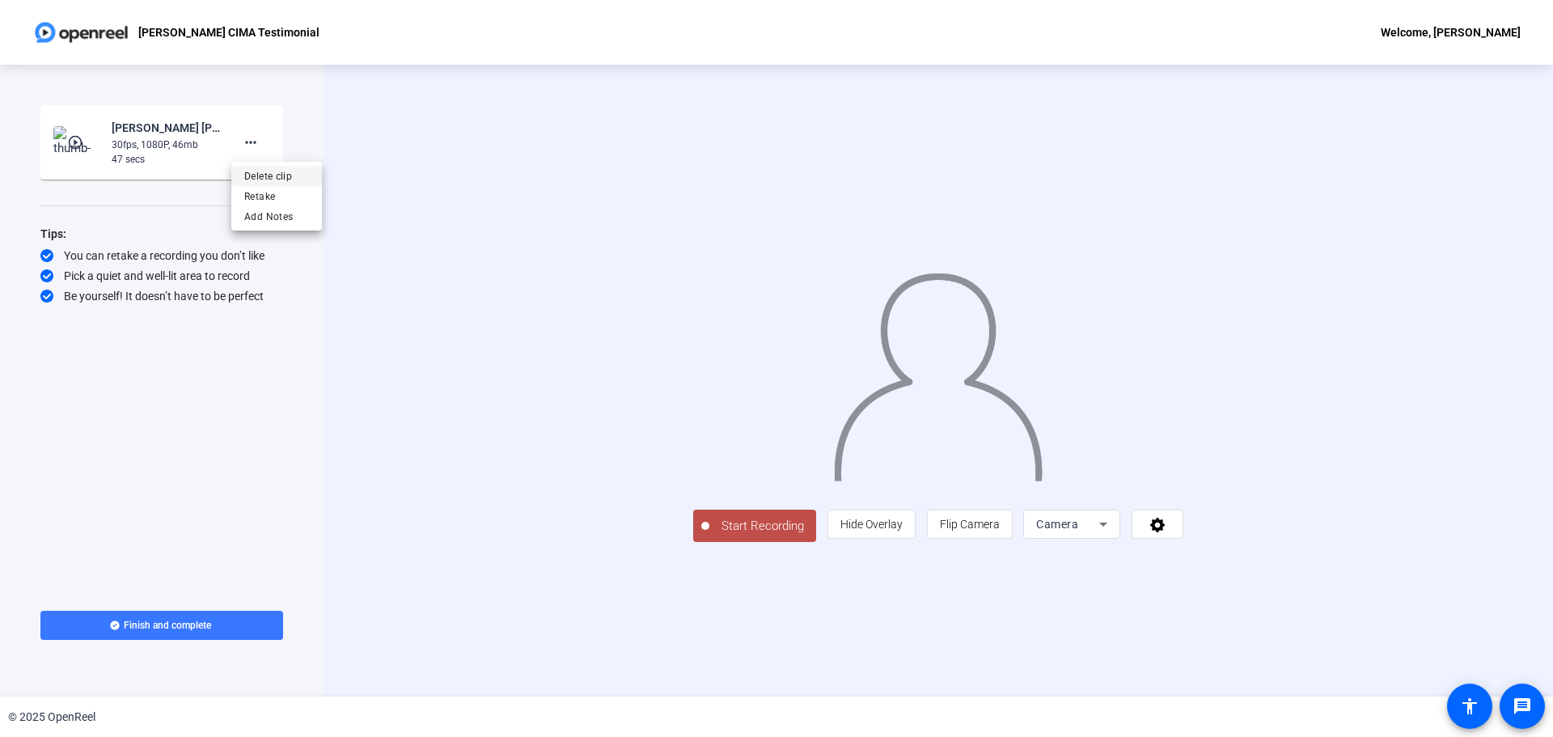
click at [273, 178] on span "Delete clip" at bounding box center [276, 176] width 65 height 19
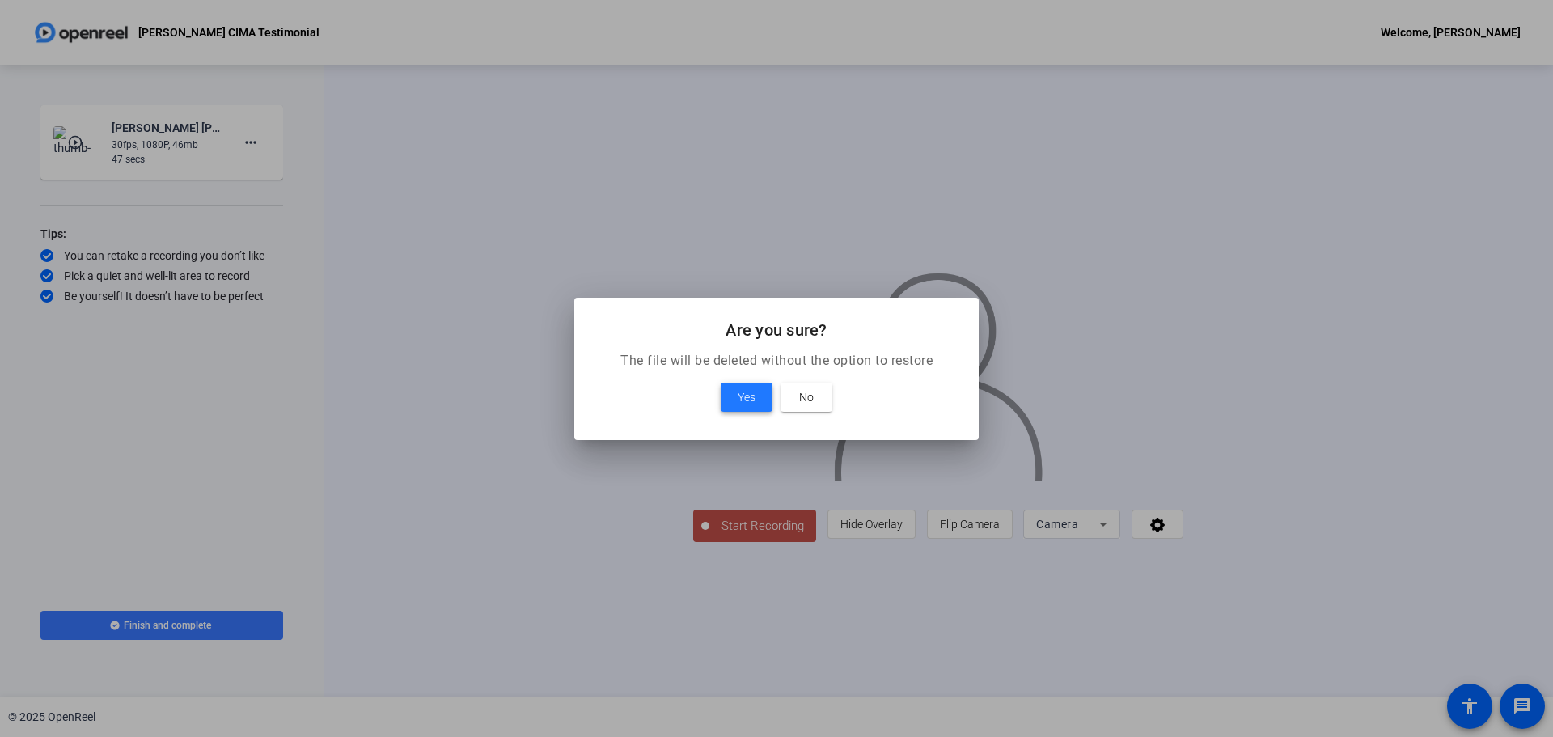
click at [746, 402] on span "Yes" at bounding box center [747, 396] width 18 height 19
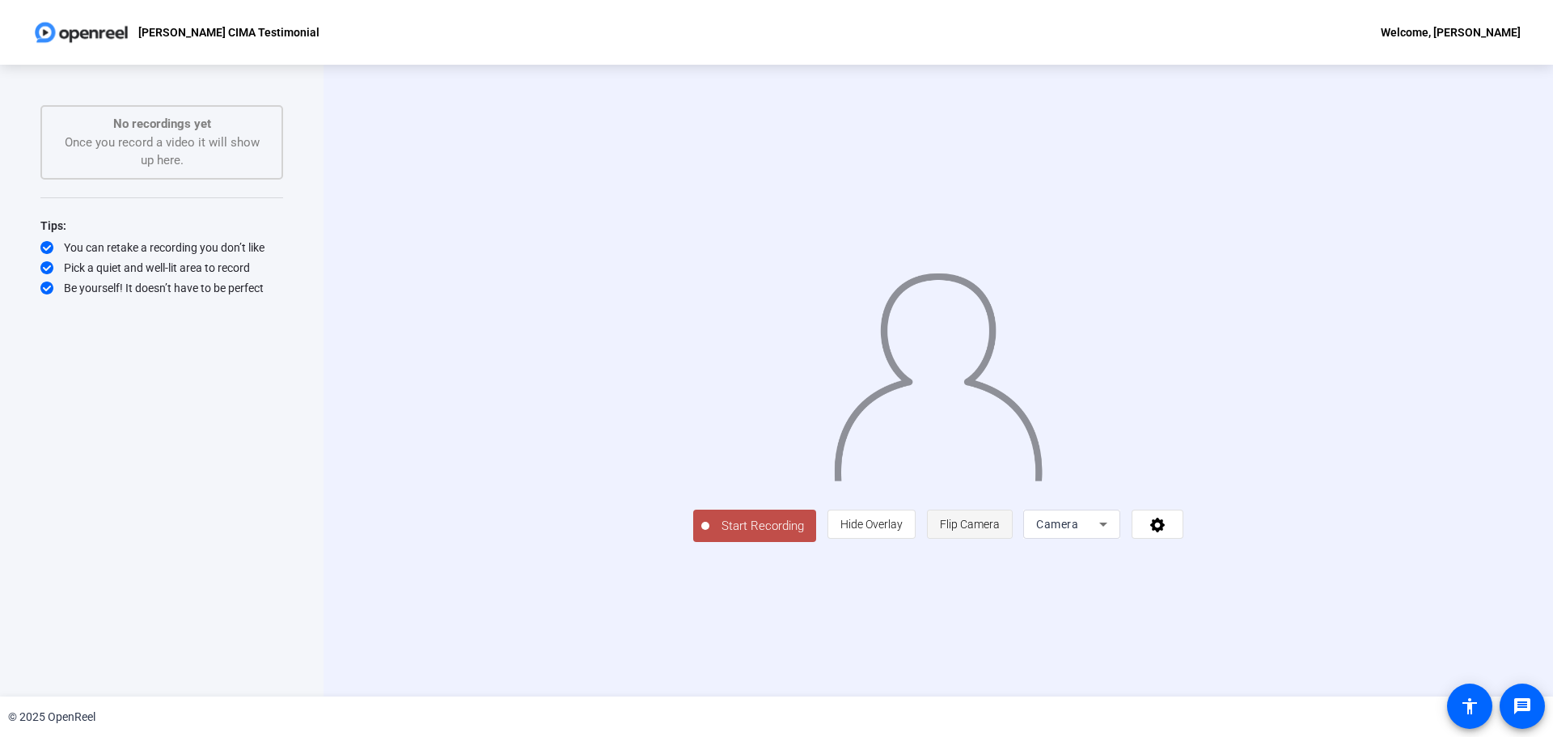
click at [1000, 531] on span "Flip Camera" at bounding box center [970, 524] width 60 height 13
click at [709, 531] on span "Start Recording" at bounding box center [762, 526] width 107 height 19
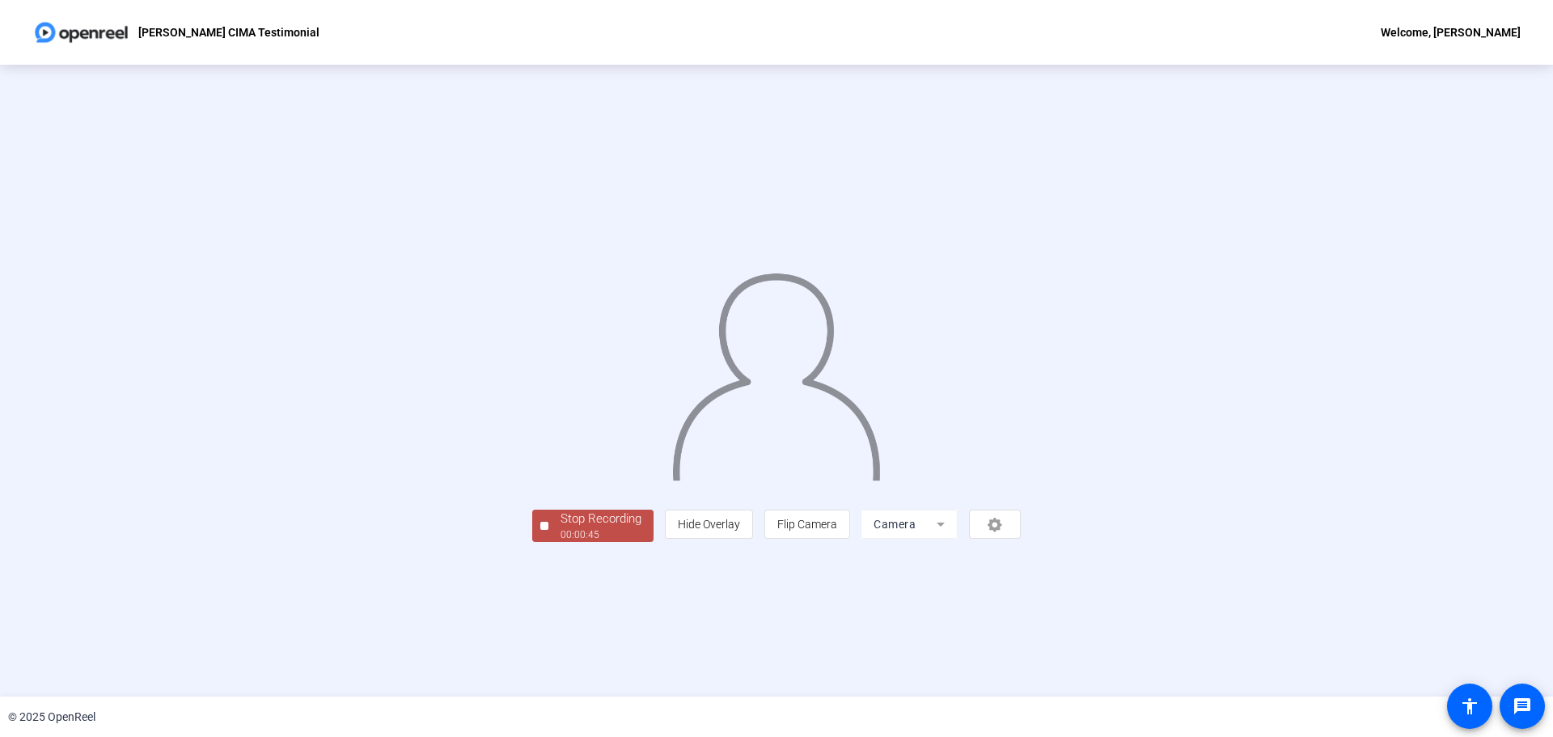
click at [561, 528] on div "Stop Recording" at bounding box center [601, 519] width 81 height 19
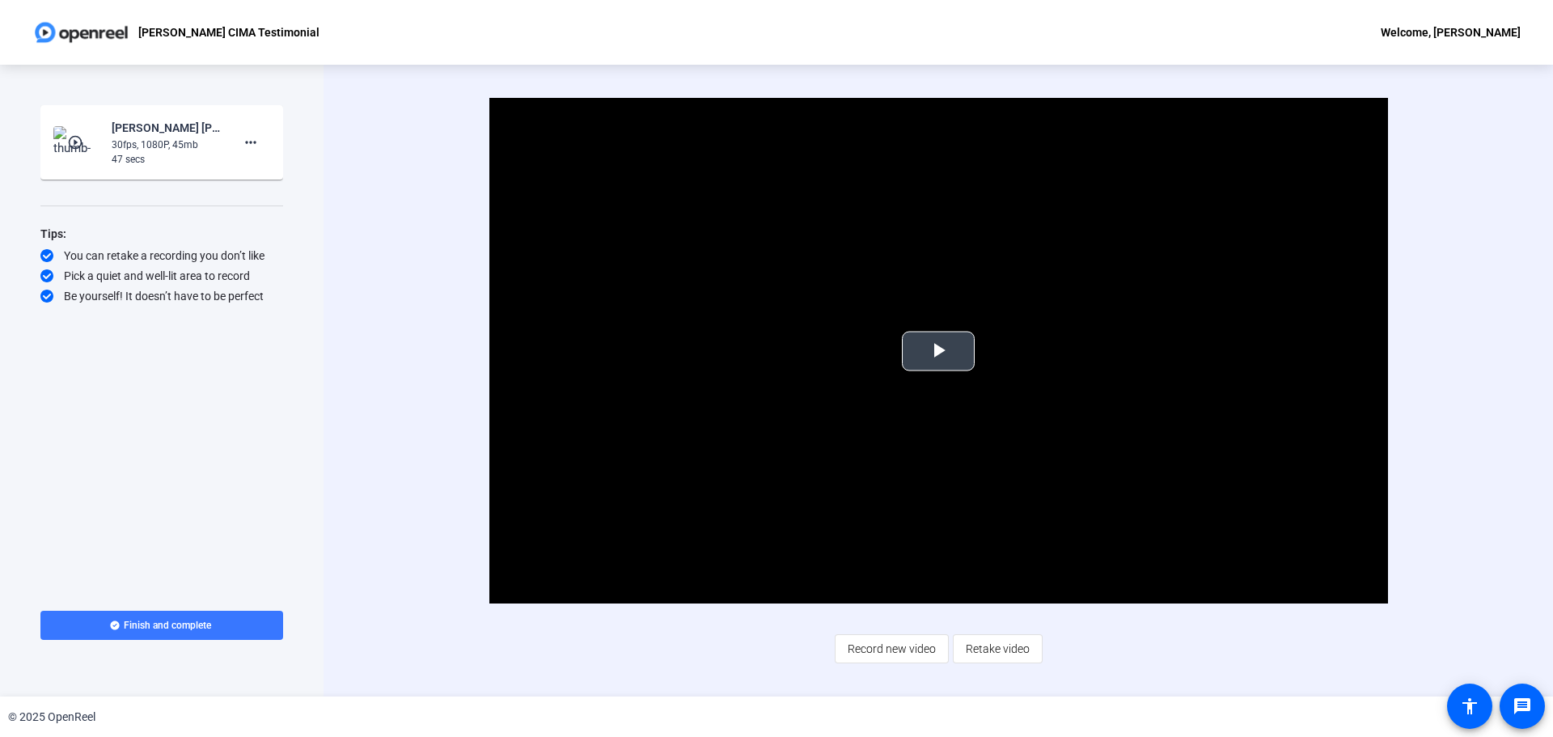
click at [938, 351] on span "Video Player" at bounding box center [938, 351] width 0 height 0
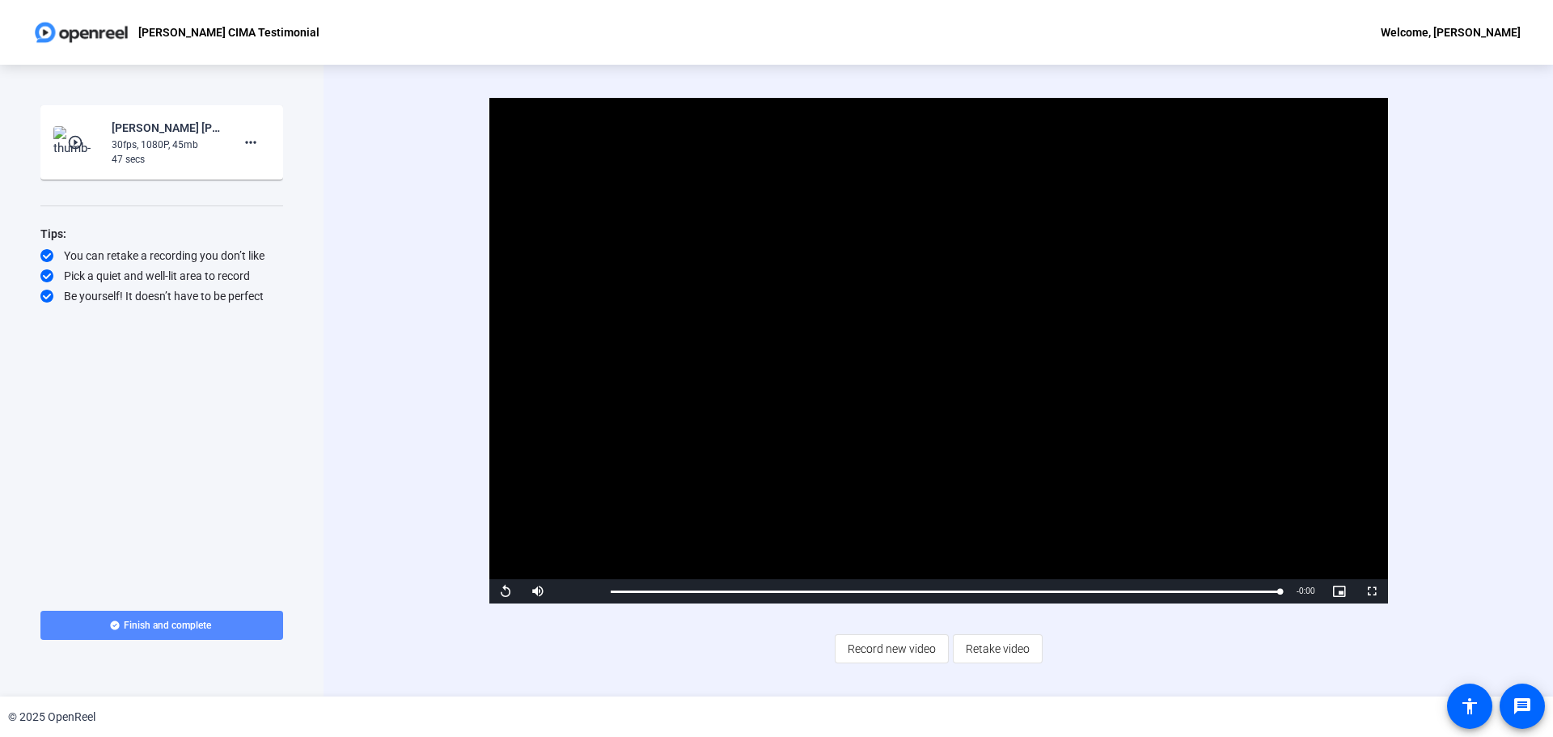
click at [261, 531] on span at bounding box center [161, 625] width 243 height 39
